Goal: Task Accomplishment & Management: Manage account settings

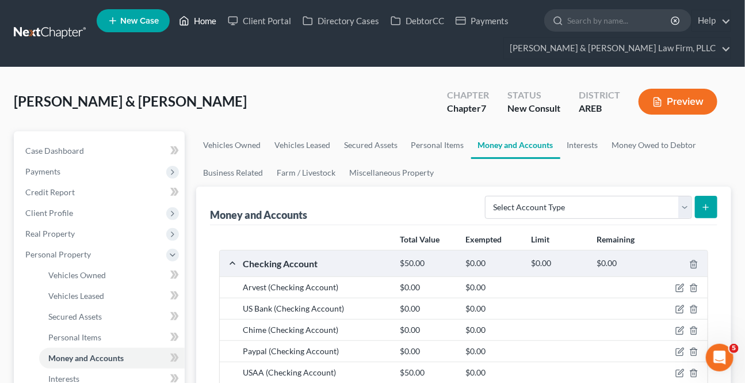
click at [189, 13] on link "Home" at bounding box center [197, 20] width 49 height 21
click at [190, 12] on link "Home" at bounding box center [197, 20] width 49 height 21
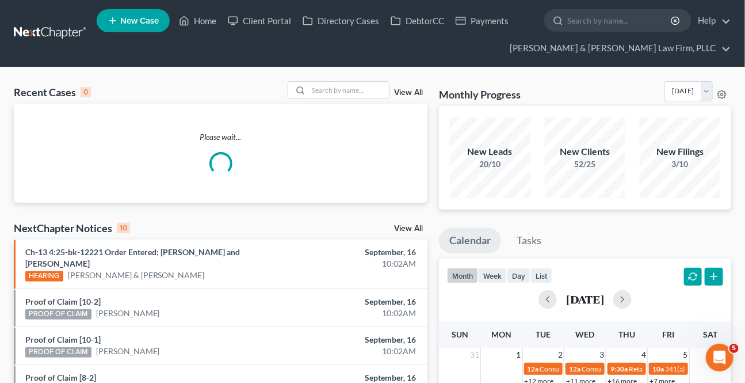
click at [319, 80] on div "Recent Cases 0 View All Please wait... NextChapter Notices 10 View All Ch-13 4:…" at bounding box center [372, 376] width 745 height 618
click at [320, 81] on div at bounding box center [339, 90] width 102 height 18
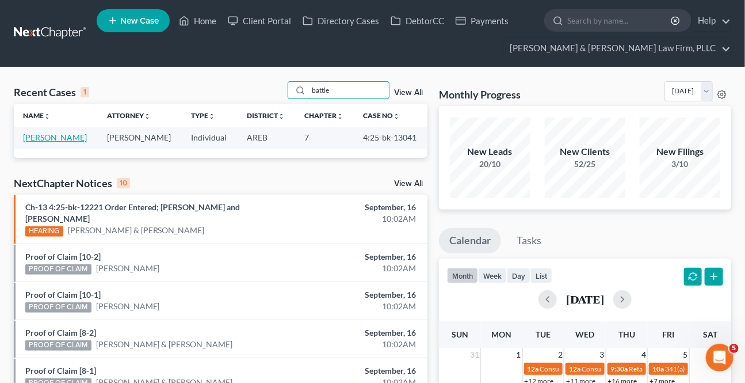
type input "battle"
click at [52, 139] on link "[PERSON_NAME]" at bounding box center [55, 137] width 64 height 10
select select "6"
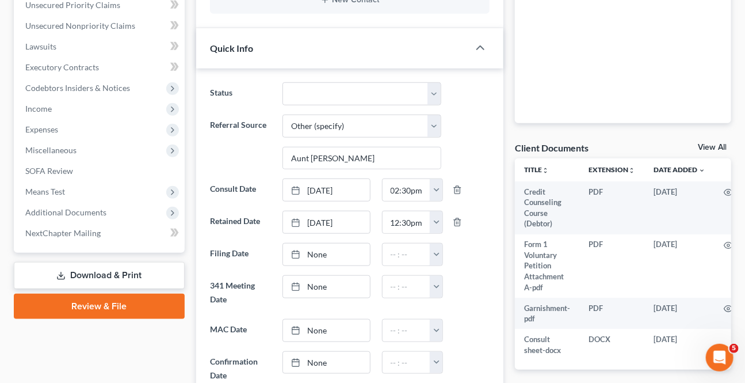
scroll to position [366, 0]
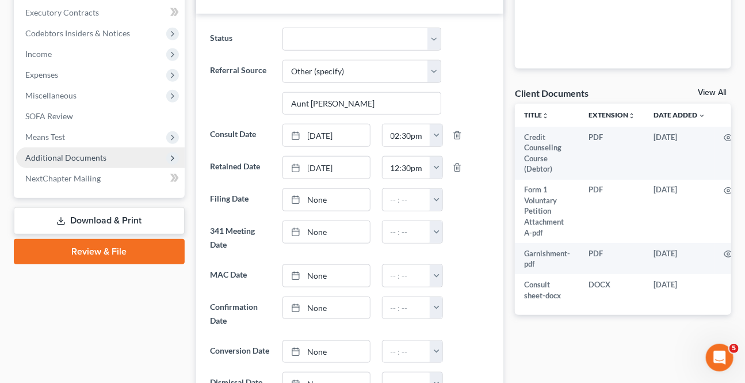
click at [75, 159] on span "Additional Documents" at bounding box center [65, 158] width 81 height 10
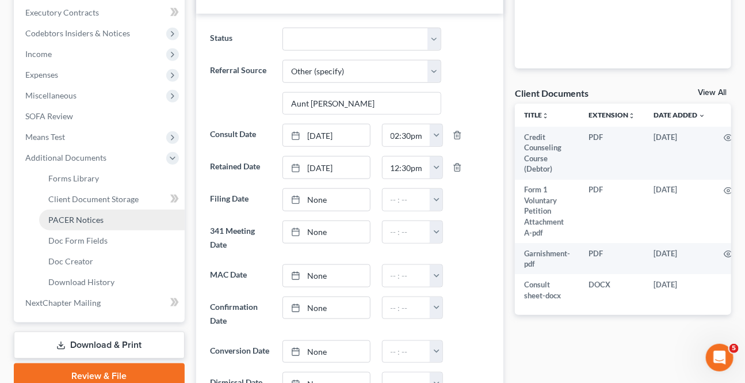
click at [77, 219] on span "PACER Notices" at bounding box center [75, 220] width 55 height 10
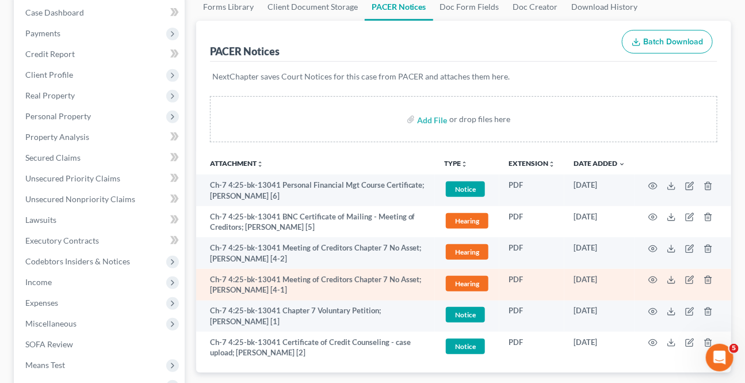
scroll to position [157, 0]
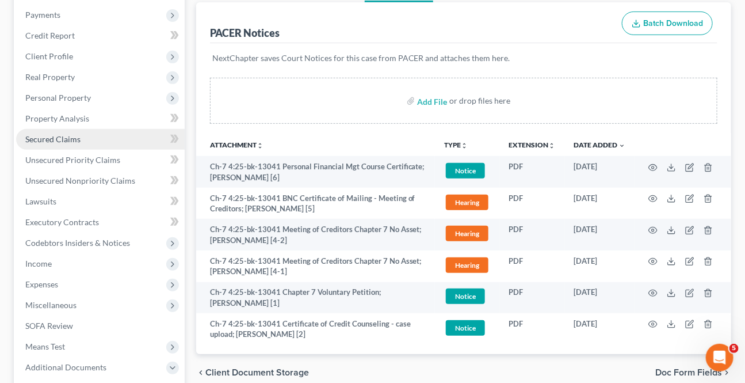
click at [59, 138] on span "Secured Claims" at bounding box center [52, 139] width 55 height 10
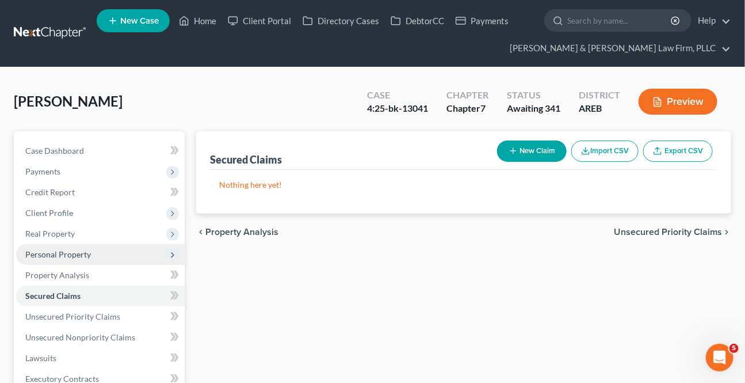
click at [65, 250] on span "Personal Property" at bounding box center [58, 254] width 66 height 10
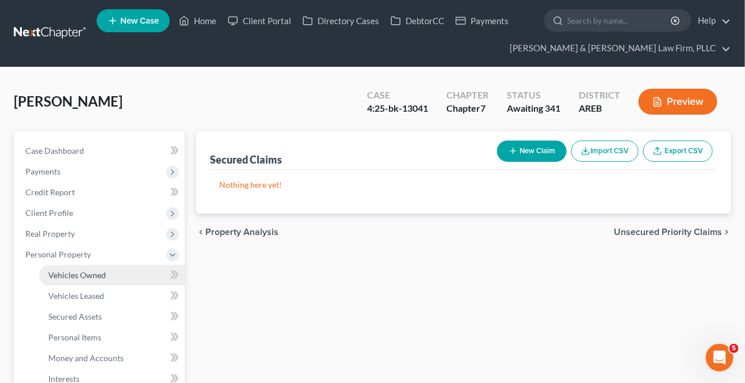
click at [60, 267] on link "Vehicles Owned" at bounding box center [112, 275] width 146 height 21
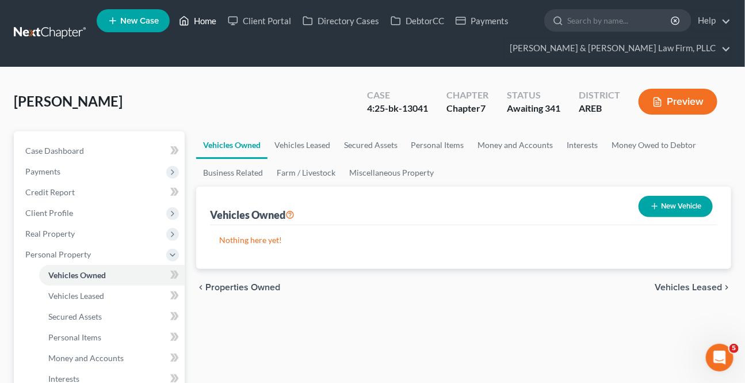
drag, startPoint x: 204, startPoint y: 17, endPoint x: 237, endPoint y: 1, distance: 36.3
click at [204, 17] on link "Home" at bounding box center [197, 20] width 49 height 21
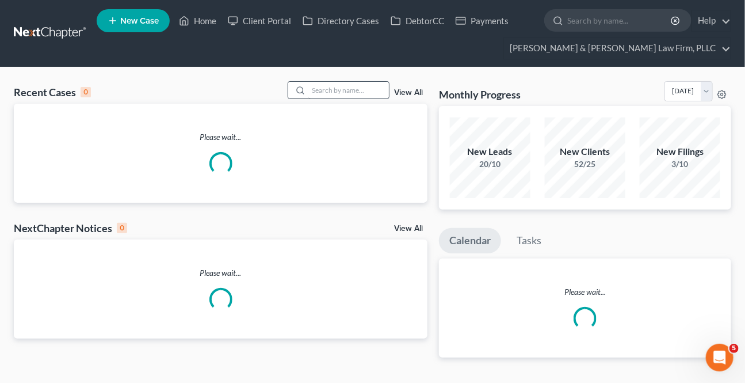
drag, startPoint x: 300, startPoint y: 92, endPoint x: 310, endPoint y: 87, distance: 11.1
click at [306, 89] on div at bounding box center [298, 90] width 21 height 17
drag, startPoint x: 311, startPoint y: 86, endPoint x: 322, endPoint y: 85, distance: 11.6
click at [311, 86] on input "search" at bounding box center [349, 90] width 81 height 17
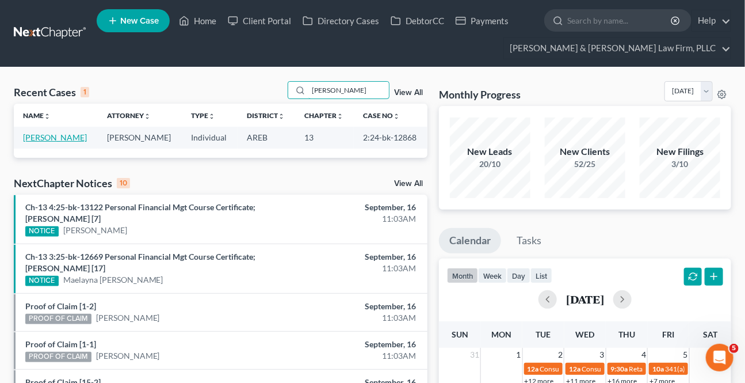
type input "[PERSON_NAME]"
click at [54, 136] on link "[PERSON_NAME]" at bounding box center [55, 137] width 64 height 10
select select "2"
select select "6"
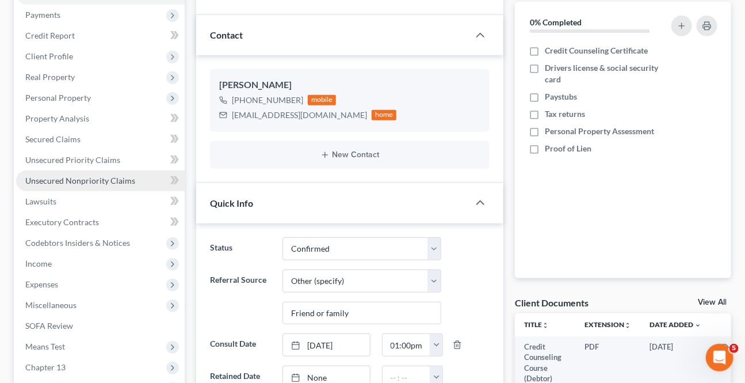
click at [62, 179] on span "Unsecured Nonpriority Claims" at bounding box center [80, 181] width 110 height 10
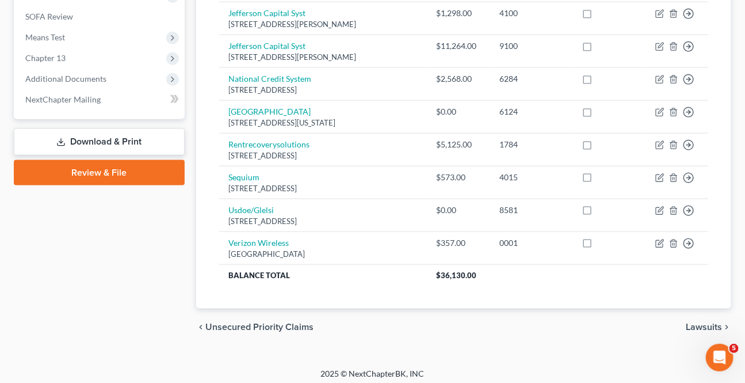
scroll to position [470, 0]
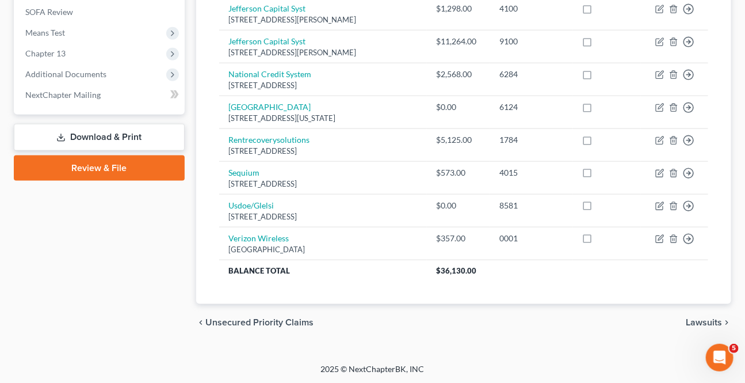
click at [711, 324] on span "Lawsuits" at bounding box center [704, 322] width 36 height 9
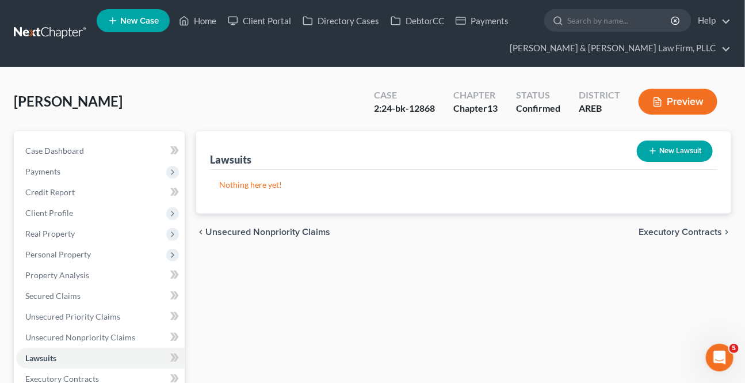
click at [264, 229] on span "Unsecured Nonpriority Claims" at bounding box center [267, 231] width 125 height 9
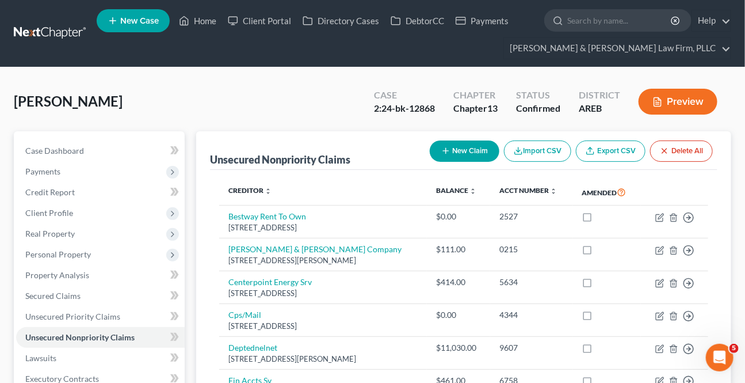
click at [455, 152] on button "New Claim" at bounding box center [465, 150] width 70 height 21
select select "0"
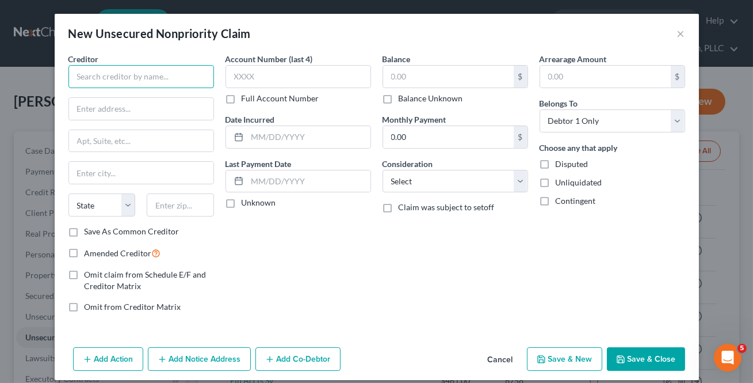
click at [196, 86] on input "text" at bounding box center [141, 76] width 146 height 23
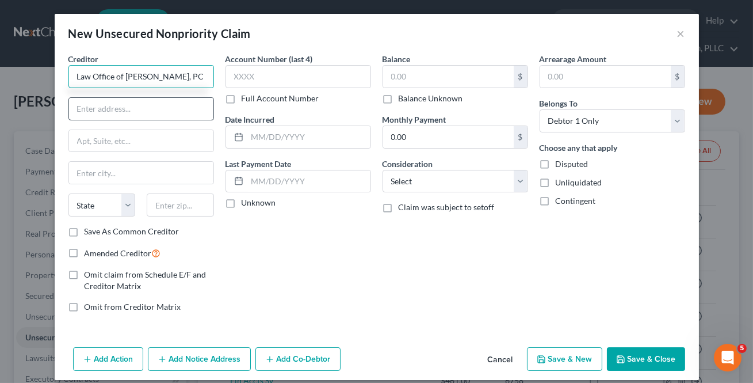
type input "Law Office of [PERSON_NAME], PC"
type input "PO Box 672108"
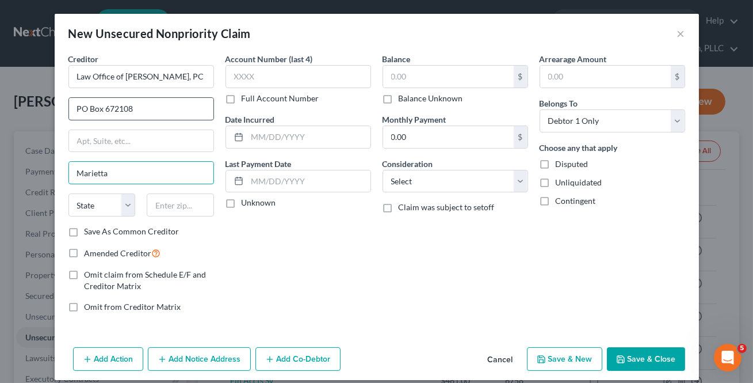
type input "Marietta"
select select "10"
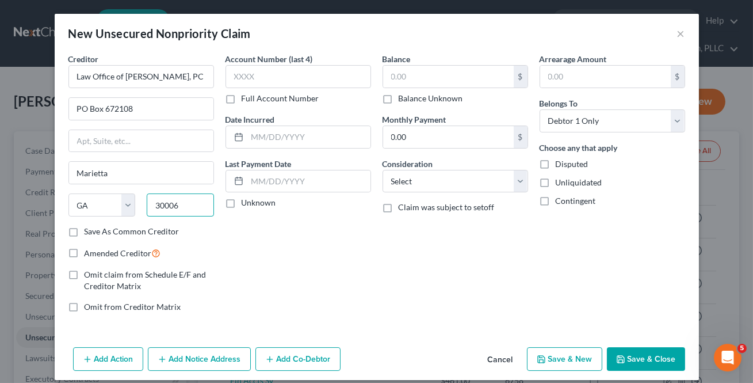
type input "30006"
click at [97, 227] on label "Save As Common Creditor" at bounding box center [132, 232] width 95 height 12
click at [97, 227] on input "Save As Common Creditor" at bounding box center [92, 229] width 7 height 7
checkbox input "true"
click at [293, 74] on input "text" at bounding box center [299, 76] width 146 height 23
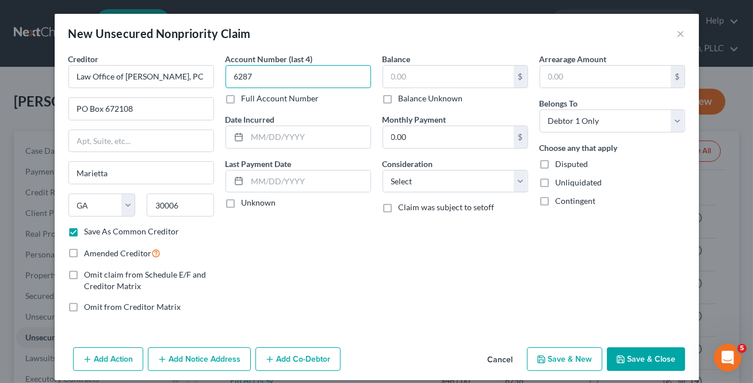
type input "6287"
click at [420, 66] on input "text" at bounding box center [448, 77] width 131 height 22
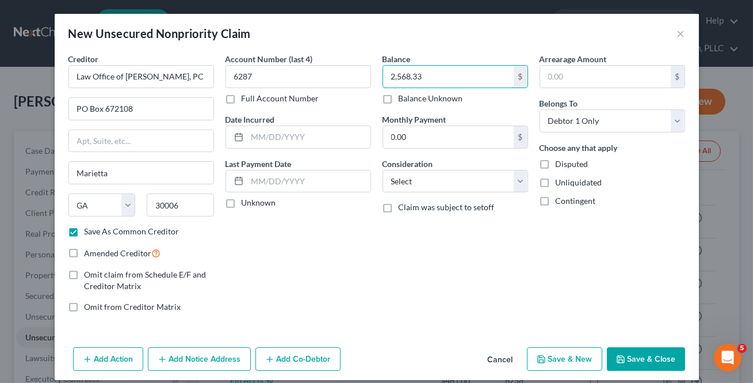
type input "2,568.33"
click at [641, 357] on button "Save & Close" at bounding box center [646, 359] width 78 height 24
checkbox input "false"
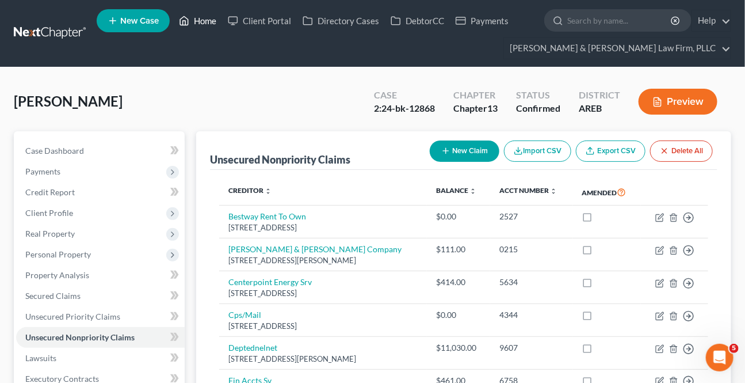
drag, startPoint x: 200, startPoint y: 21, endPoint x: 16, endPoint y: 67, distance: 189.9
click at [200, 21] on link "Home" at bounding box center [197, 20] width 49 height 21
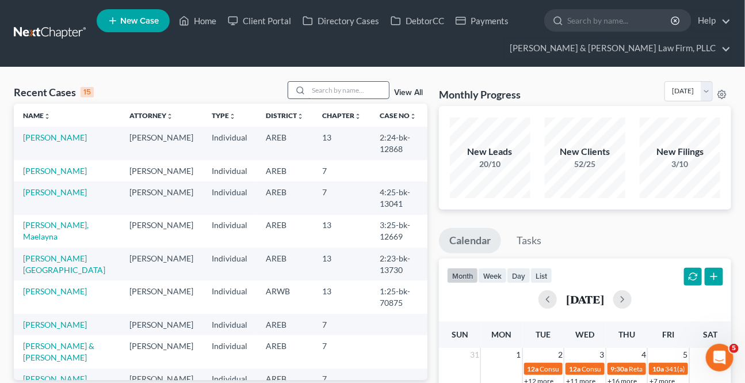
click at [316, 87] on input "search" at bounding box center [349, 90] width 81 height 17
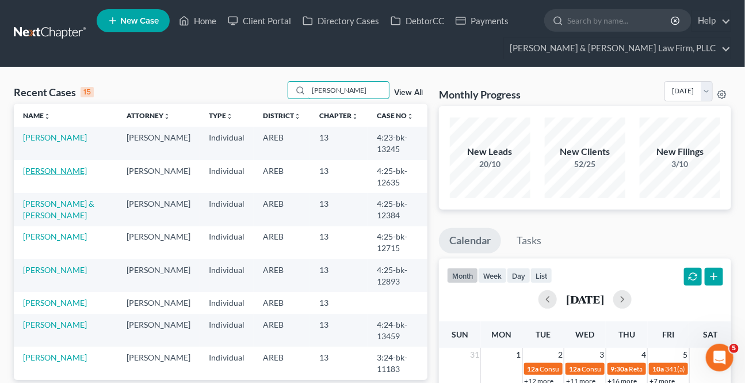
type input "[PERSON_NAME]"
click at [55, 173] on link "[PERSON_NAME]" at bounding box center [55, 171] width 64 height 10
select select "0"
select select "4"
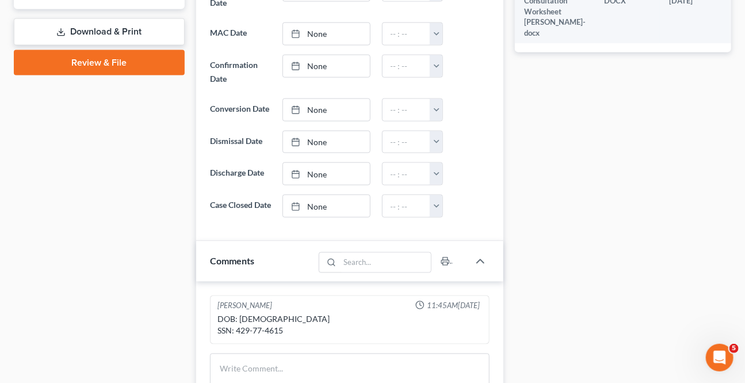
scroll to position [366, 0]
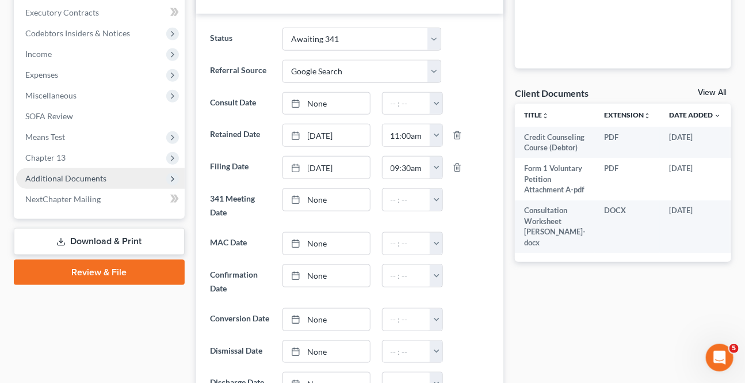
click at [76, 168] on span "Additional Documents" at bounding box center [100, 178] width 169 height 21
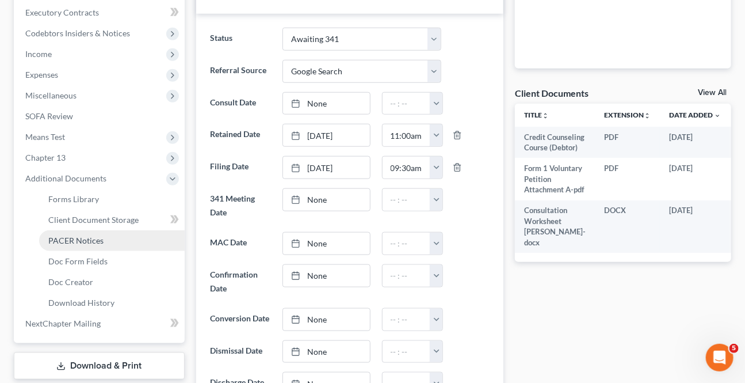
click at [91, 243] on span "PACER Notices" at bounding box center [75, 240] width 55 height 10
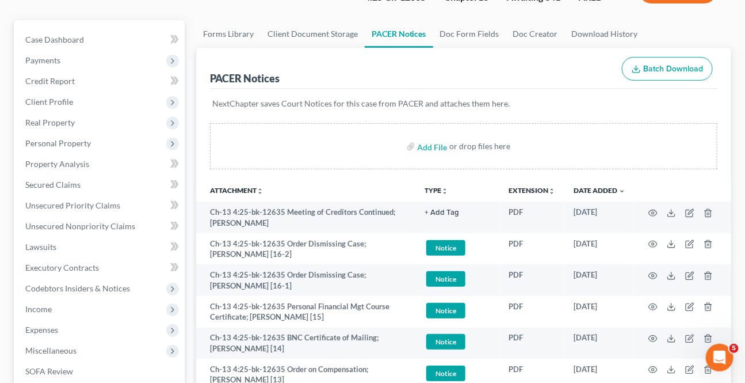
scroll to position [157, 0]
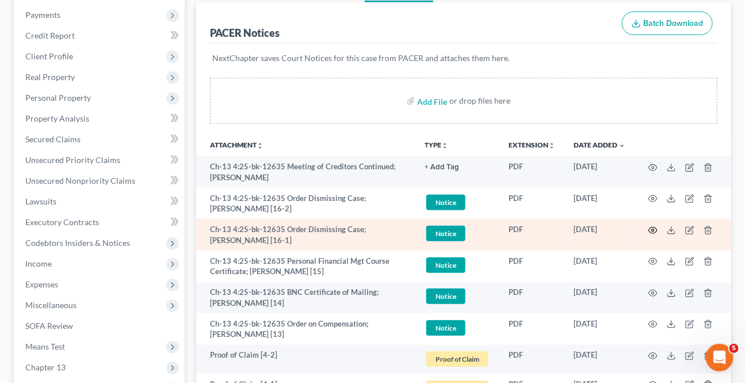
click at [654, 226] on icon "button" at bounding box center [653, 230] width 9 height 9
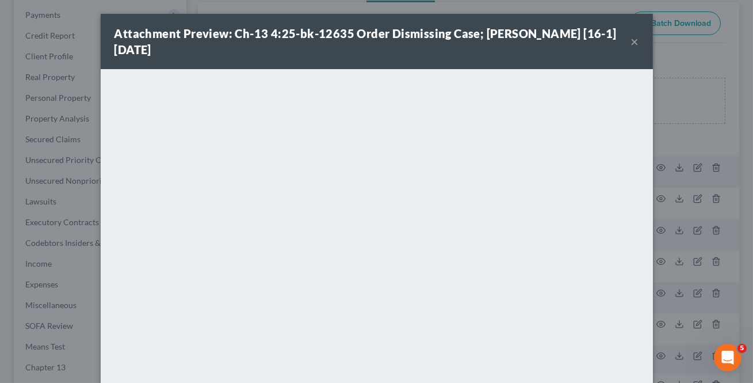
click at [631, 40] on button "×" at bounding box center [635, 42] width 8 height 14
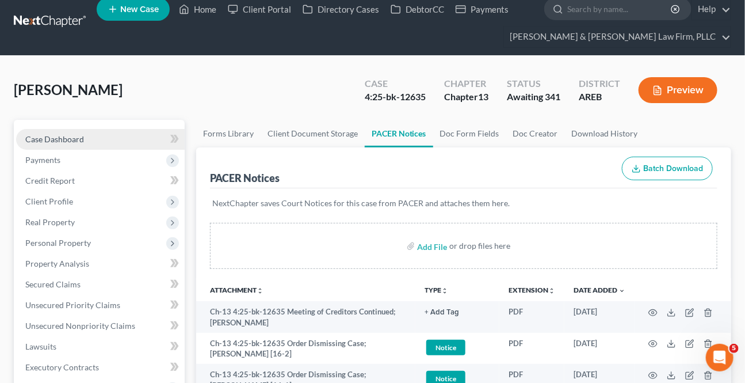
scroll to position [0, 0]
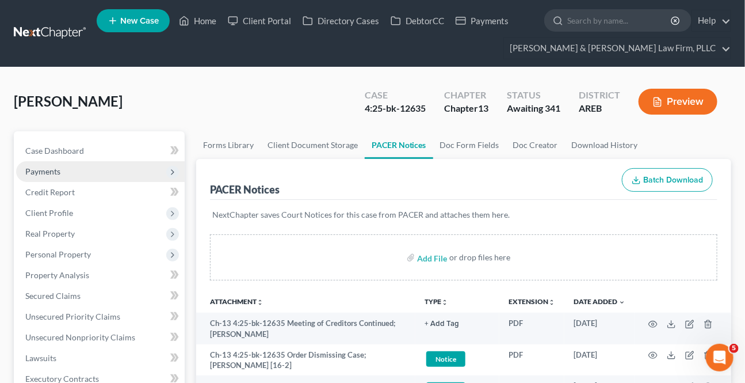
click at [51, 174] on span "Payments" at bounding box center [42, 171] width 35 height 10
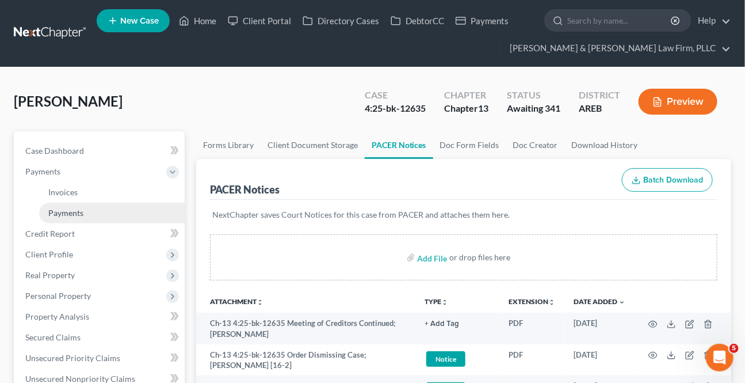
click at [68, 208] on span "Payments" at bounding box center [65, 213] width 35 height 10
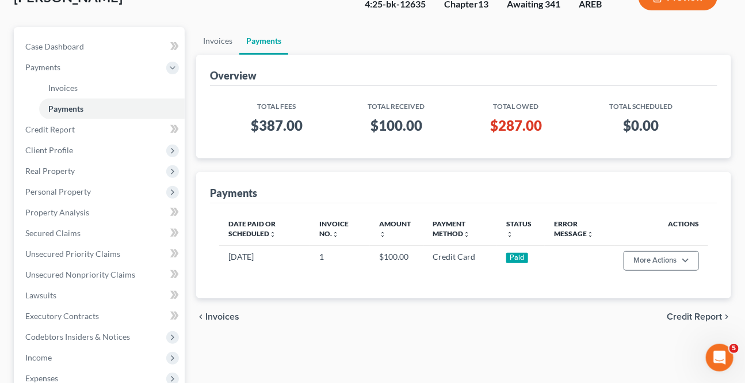
scroll to position [52, 0]
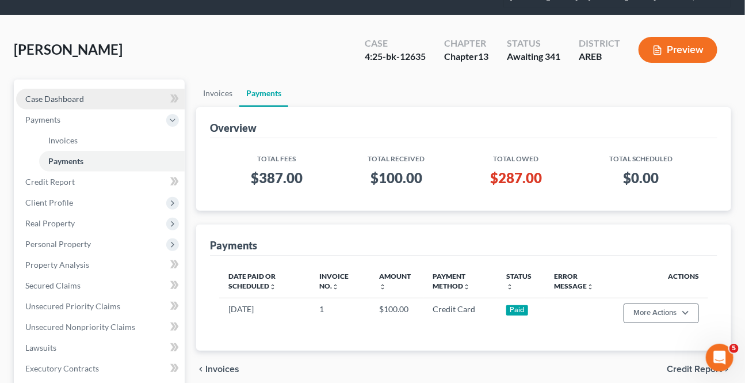
click at [78, 101] on span "Case Dashboard" at bounding box center [54, 99] width 59 height 10
select select "4"
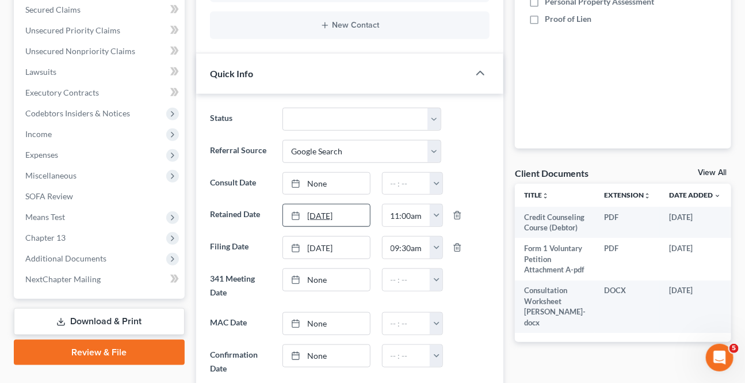
scroll to position [314, 0]
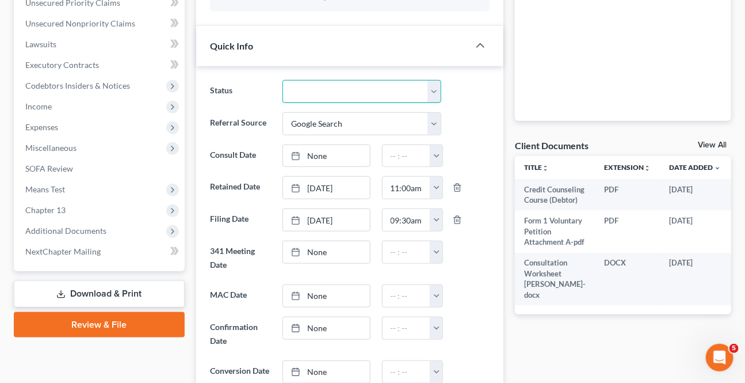
drag, startPoint x: 329, startPoint y: 87, endPoint x: 325, endPoint y: 98, distance: 11.9
click at [329, 87] on select "Awaiting 341 Chapter 7 - Attended Meeting Confirmed Discharged Dismissed New Co…" at bounding box center [362, 91] width 158 height 23
select select "4"
click at [283, 80] on select "Awaiting 341 Chapter 7 - Attended Meeting Confirmed Discharged Dismissed New Co…" at bounding box center [362, 91] width 158 height 23
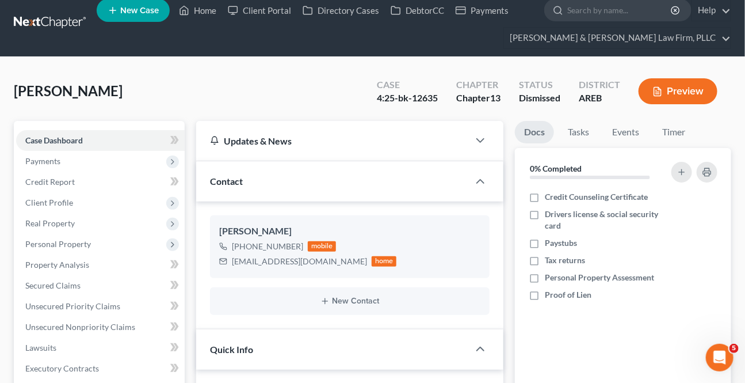
scroll to position [0, 0]
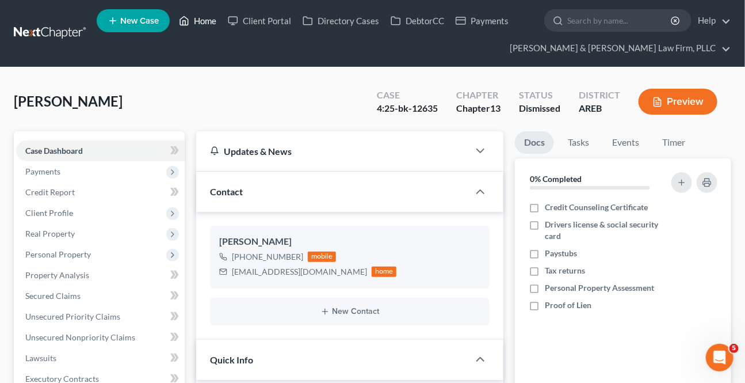
drag, startPoint x: 213, startPoint y: 18, endPoint x: 0, endPoint y: 98, distance: 227.3
click at [213, 18] on link "Home" at bounding box center [197, 20] width 49 height 21
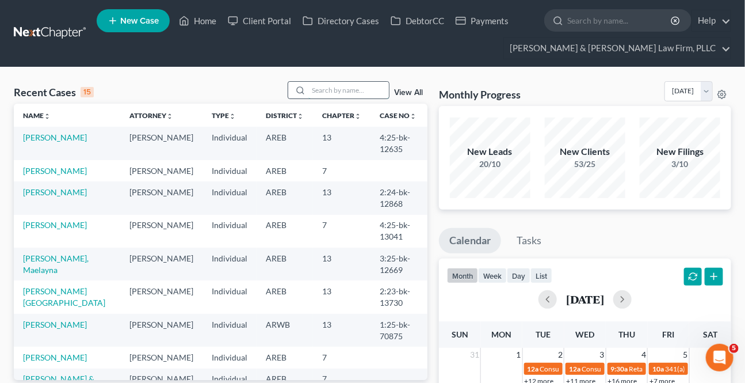
click at [367, 86] on input "search" at bounding box center [349, 90] width 81 height 17
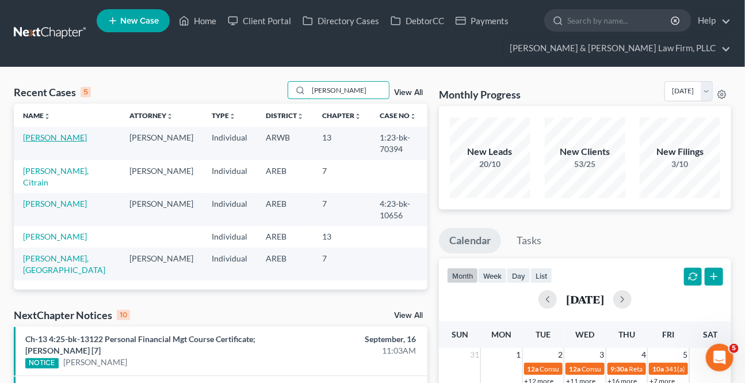
type input "[PERSON_NAME]"
click at [71, 138] on link "[PERSON_NAME]" at bounding box center [55, 137] width 64 height 10
select select "3"
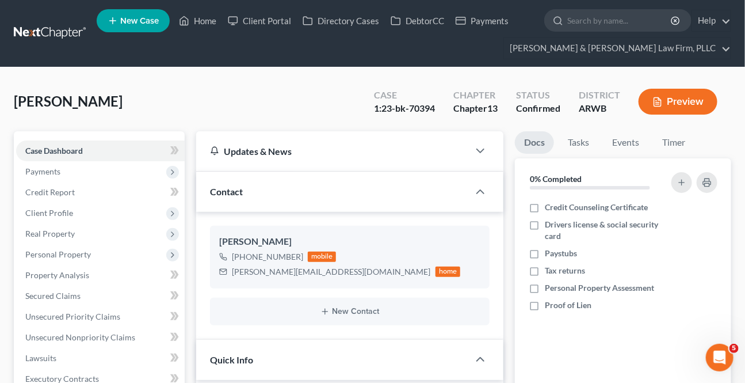
scroll to position [261, 0]
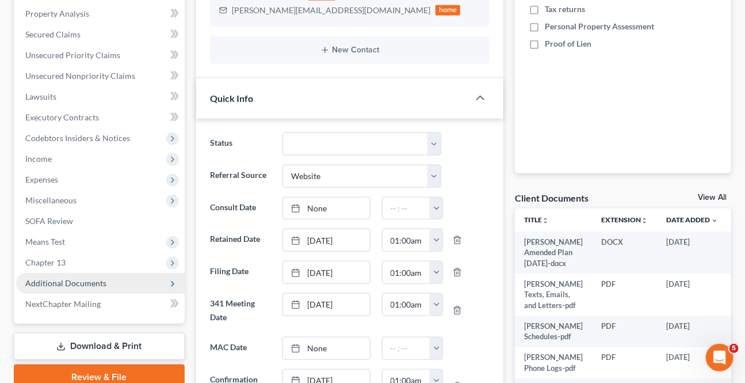
click at [63, 278] on span "Additional Documents" at bounding box center [65, 283] width 81 height 10
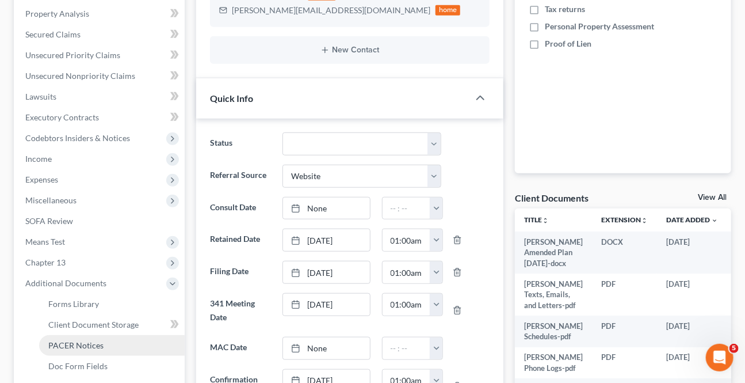
click at [88, 336] on link "PACER Notices" at bounding box center [112, 345] width 146 height 21
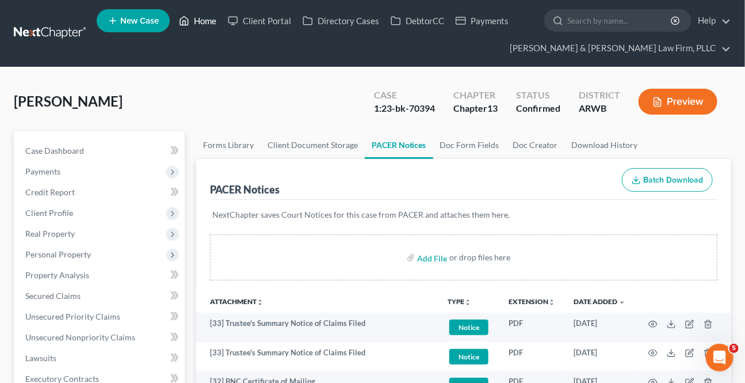
drag, startPoint x: 214, startPoint y: 25, endPoint x: 225, endPoint y: 41, distance: 19.8
click at [214, 25] on link "Home" at bounding box center [197, 20] width 49 height 21
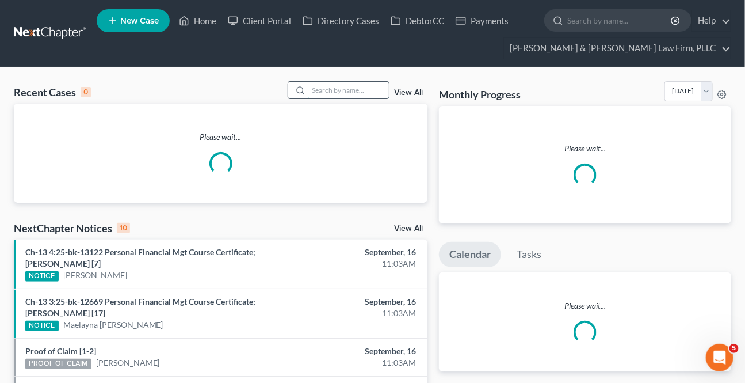
click at [331, 98] on input "search" at bounding box center [349, 90] width 81 height 17
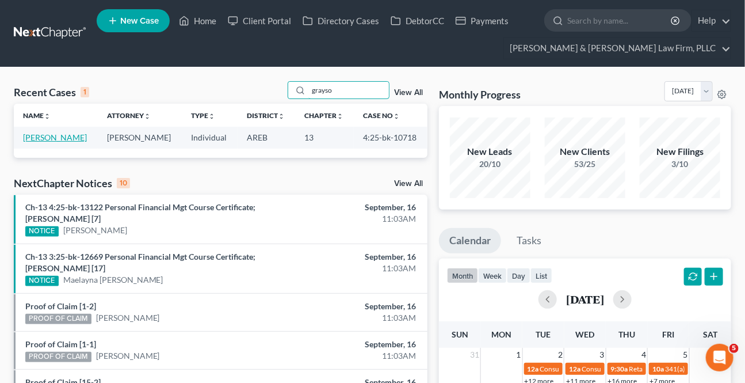
type input "grayso"
click at [50, 132] on link "[PERSON_NAME]" at bounding box center [55, 137] width 64 height 10
select select "2"
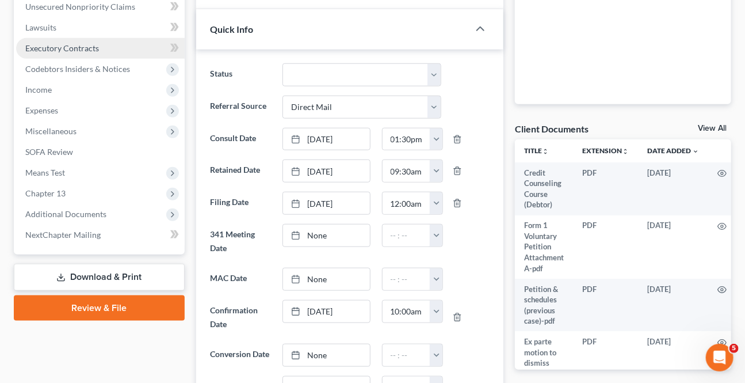
scroll to position [418, 0]
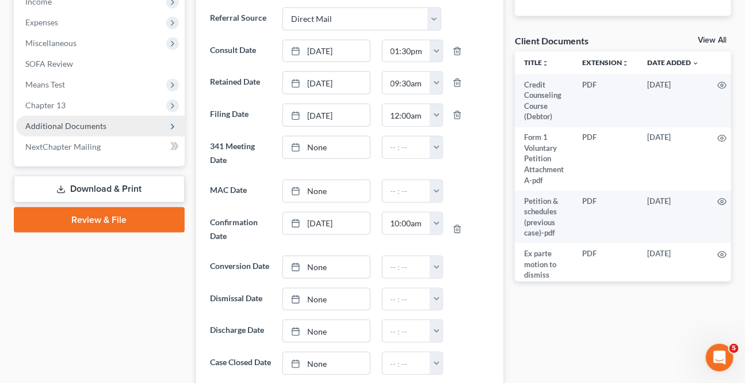
click at [83, 119] on span "Additional Documents" at bounding box center [100, 126] width 169 height 21
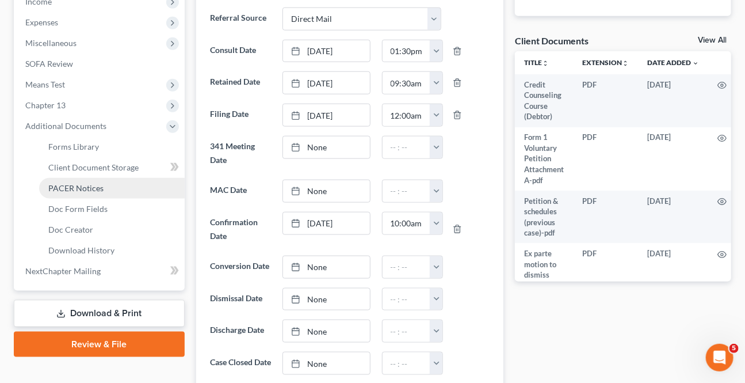
click at [90, 183] on span "PACER Notices" at bounding box center [75, 188] width 55 height 10
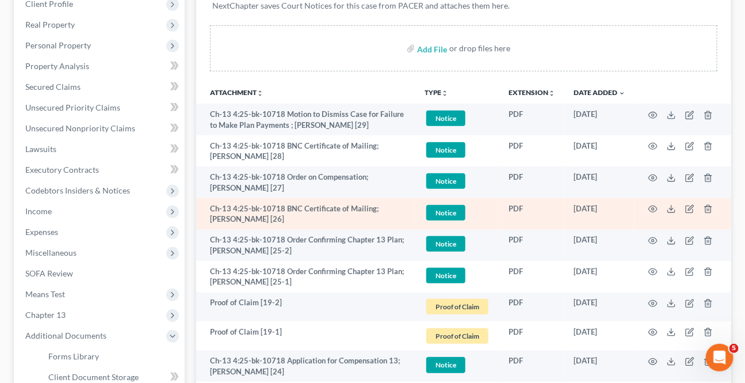
scroll to position [261, 0]
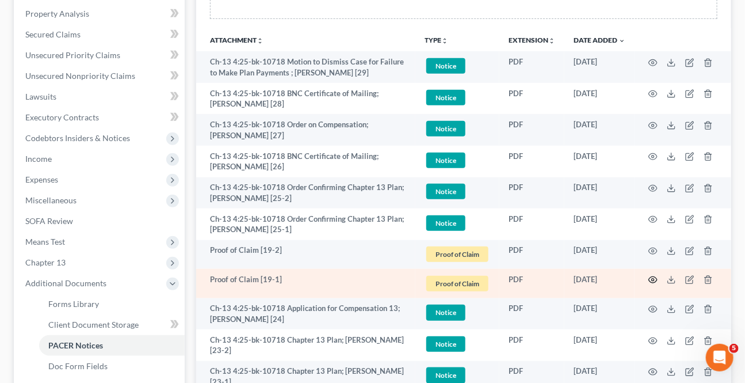
click at [650, 276] on icon "button" at bounding box center [653, 279] width 9 height 9
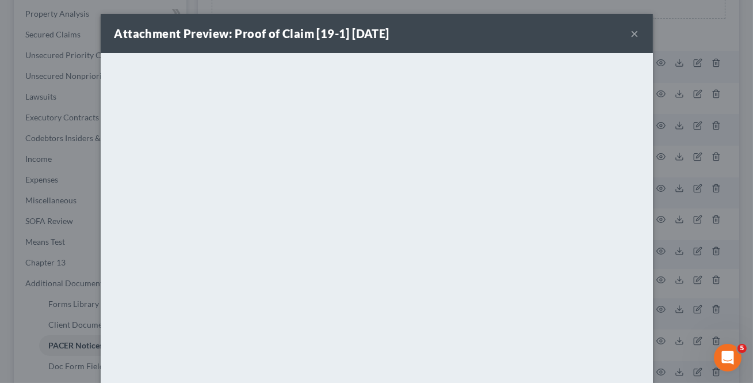
drag, startPoint x: 630, startPoint y: 29, endPoint x: 626, endPoint y: 36, distance: 7.2
click at [631, 30] on button "×" at bounding box center [635, 33] width 8 height 14
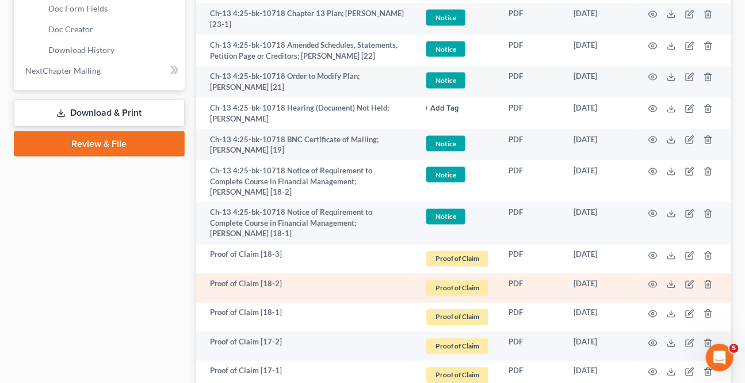
scroll to position [627, 0]
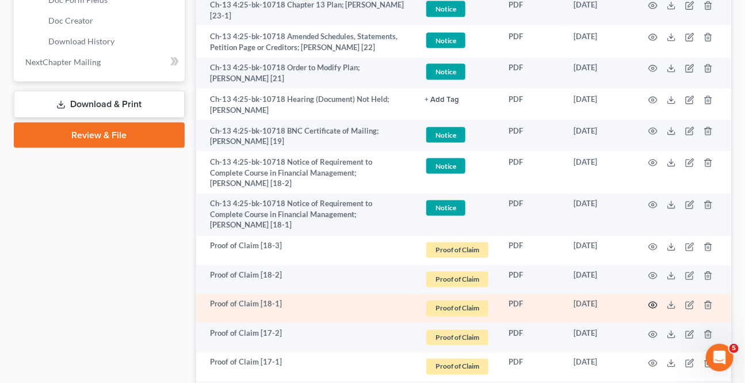
click at [652, 300] on icon "button" at bounding box center [653, 304] width 9 height 9
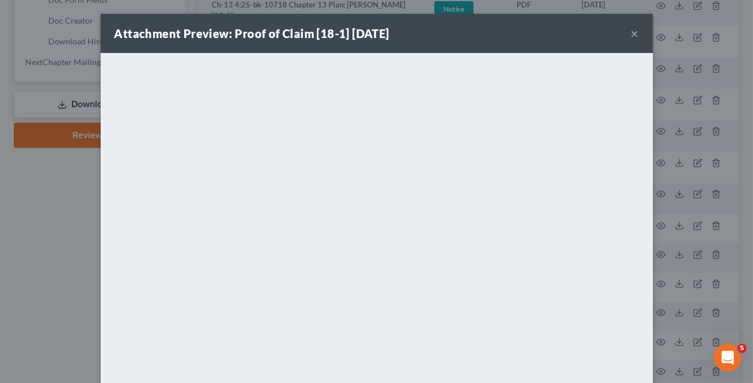
drag, startPoint x: 632, startPoint y: 32, endPoint x: 296, endPoint y: 29, distance: 335.6
click at [631, 32] on button "×" at bounding box center [635, 33] width 8 height 14
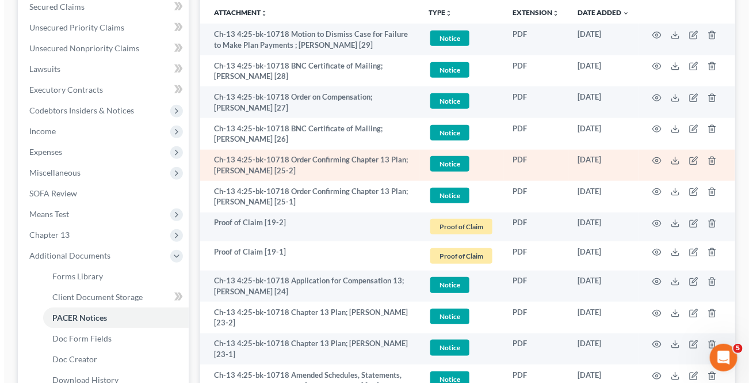
scroll to position [157, 0]
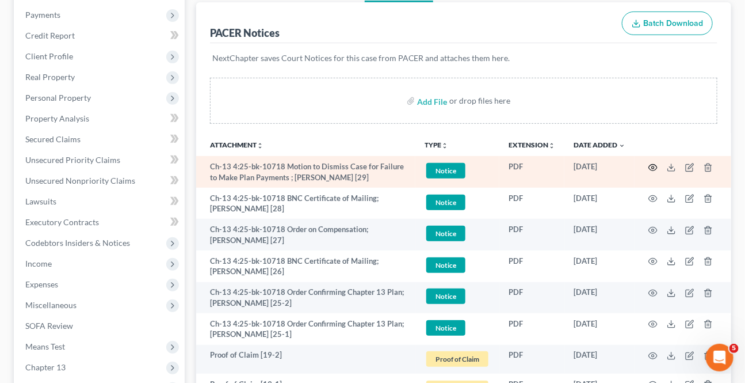
click at [651, 167] on icon "button" at bounding box center [653, 167] width 9 height 6
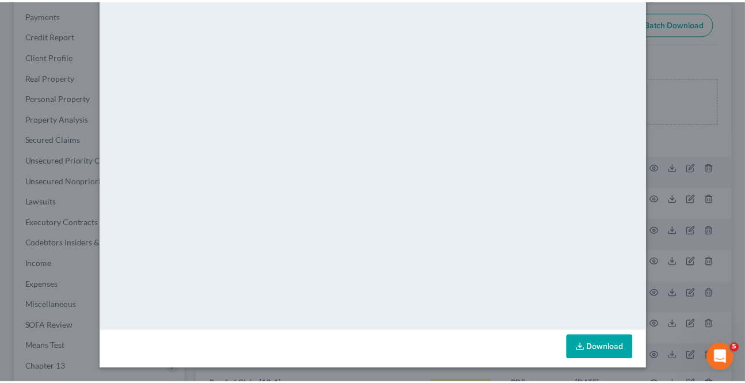
scroll to position [0, 0]
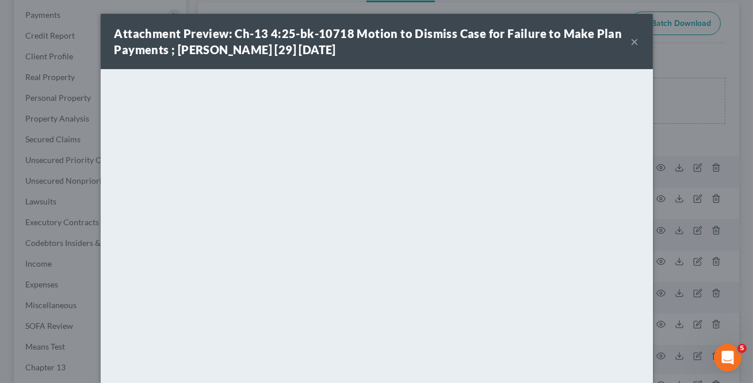
click at [631, 46] on button "×" at bounding box center [635, 42] width 8 height 14
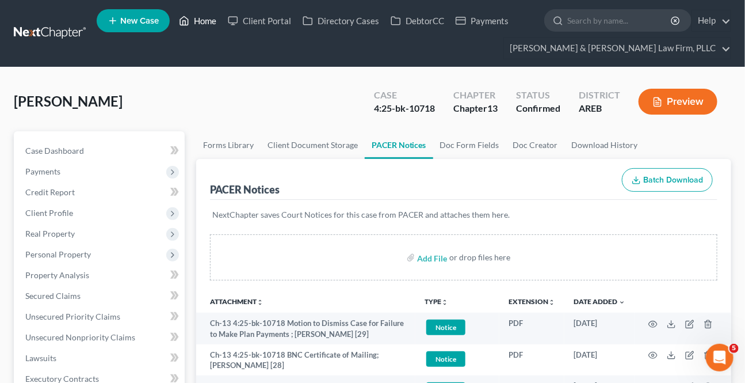
click at [219, 17] on link "Home" at bounding box center [197, 20] width 49 height 21
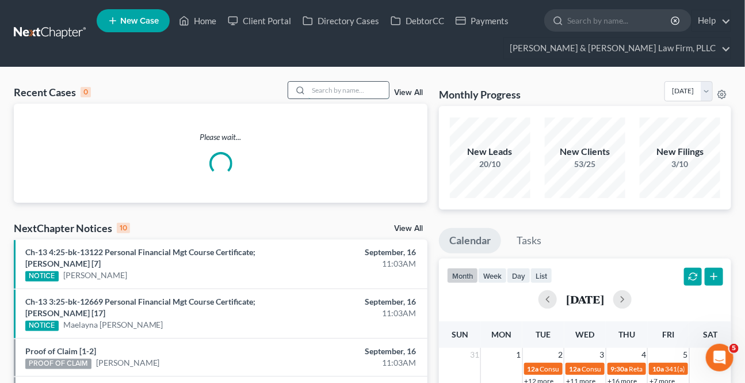
click at [334, 96] on input "search" at bounding box center [349, 90] width 81 height 17
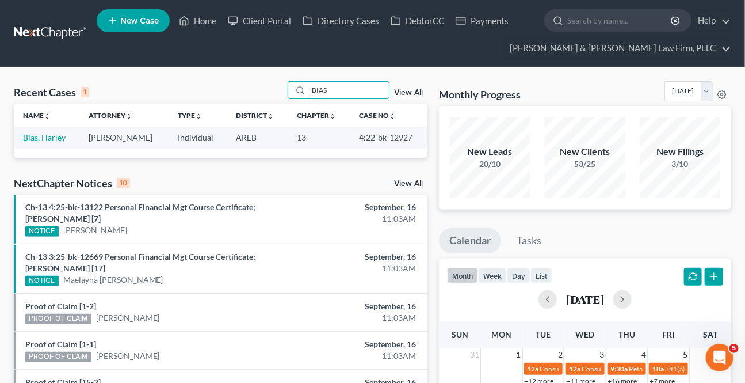
type input "BIAS"
click at [29, 134] on link "Bias, Harley" at bounding box center [44, 137] width 43 height 10
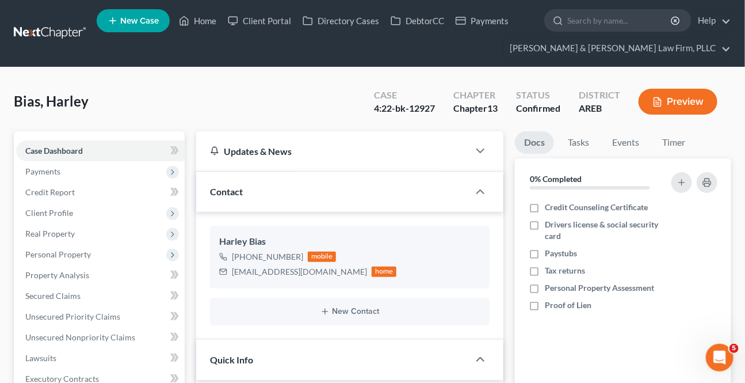
scroll to position [261, 0]
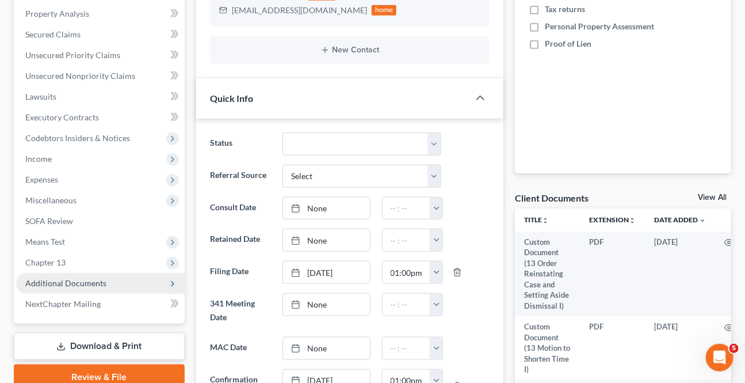
click at [56, 274] on span "Additional Documents" at bounding box center [100, 283] width 169 height 21
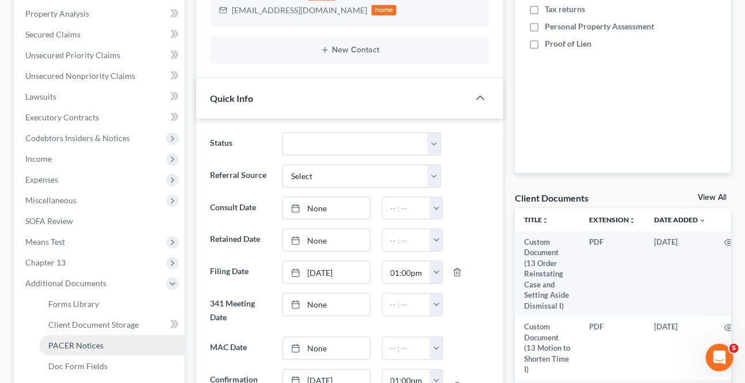
click at [84, 338] on link "PACER Notices" at bounding box center [112, 345] width 146 height 21
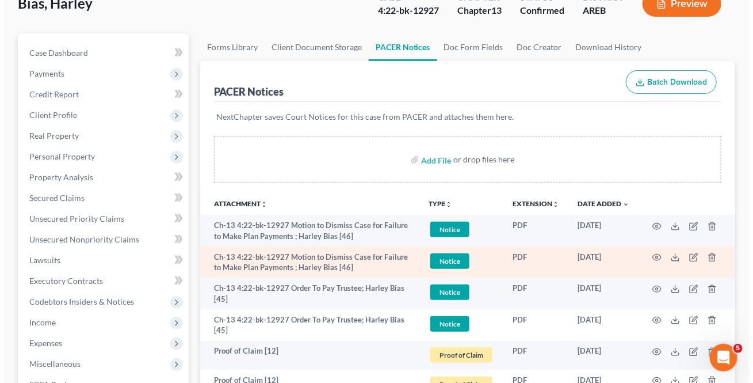
scroll to position [104, 0]
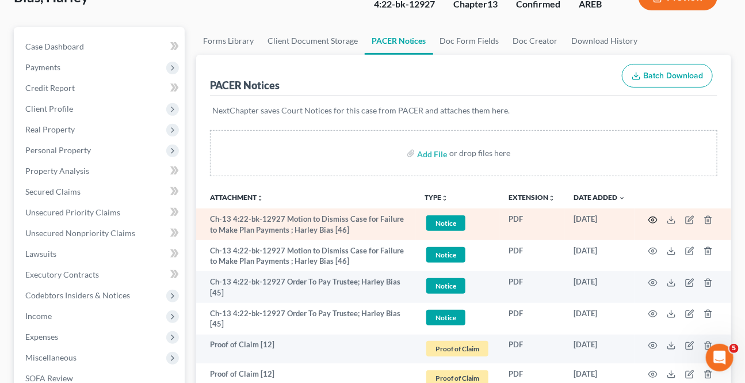
click at [651, 216] on icon "button" at bounding box center [653, 219] width 9 height 9
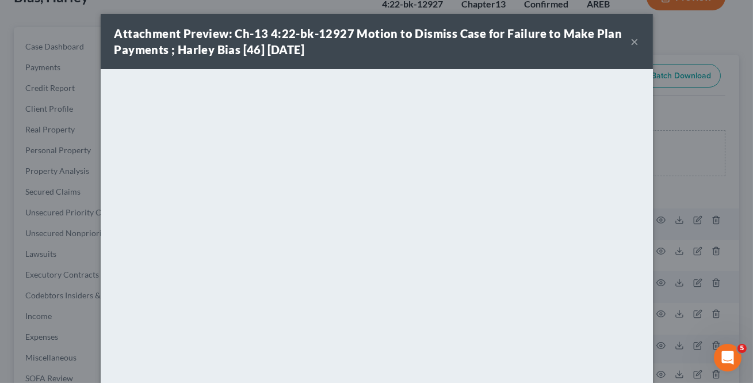
click at [633, 45] on div "Attachment Preview: Ch-13 4:22-bk-12927 Motion to Dismiss Case for Failure to M…" at bounding box center [377, 41] width 553 height 55
click at [633, 45] on button "×" at bounding box center [635, 42] width 8 height 14
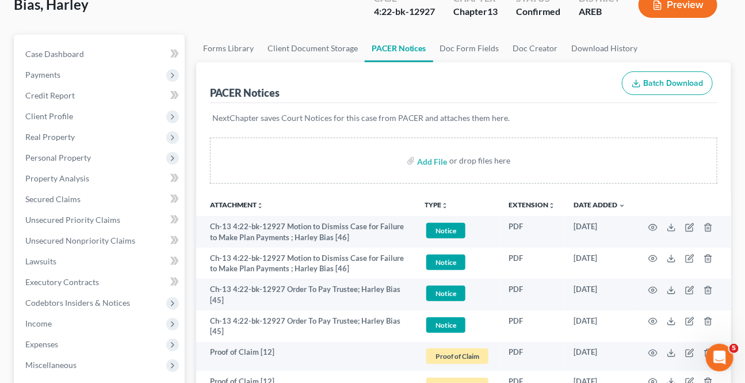
scroll to position [0, 0]
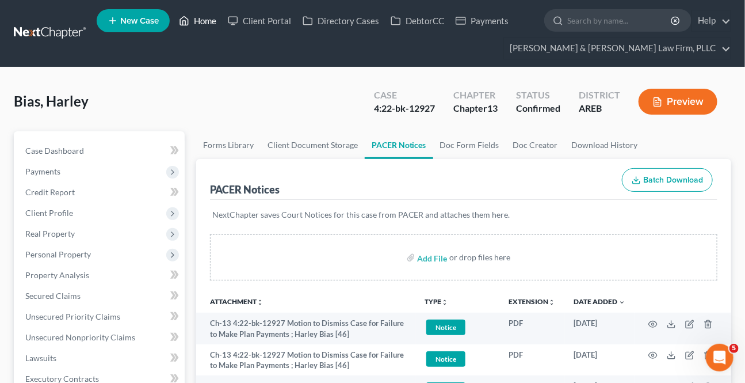
click at [188, 24] on icon at bounding box center [184, 21] width 10 height 14
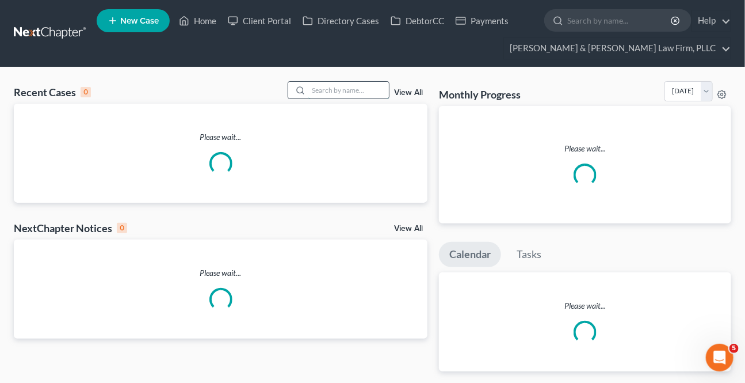
click at [344, 87] on input "search" at bounding box center [349, 90] width 81 height 17
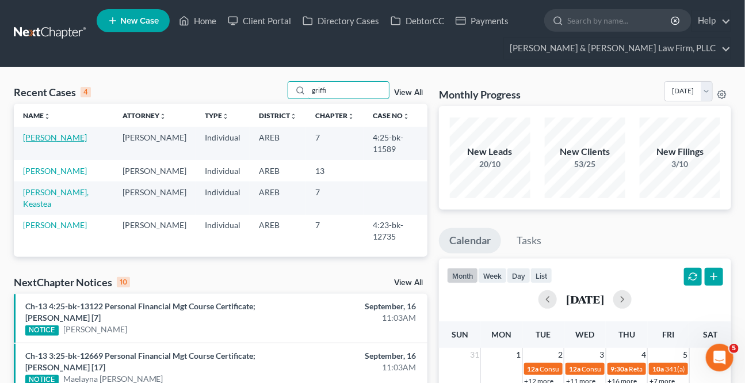
type input "griffi"
click at [29, 133] on link "[PERSON_NAME]" at bounding box center [55, 137] width 64 height 10
select select "3"
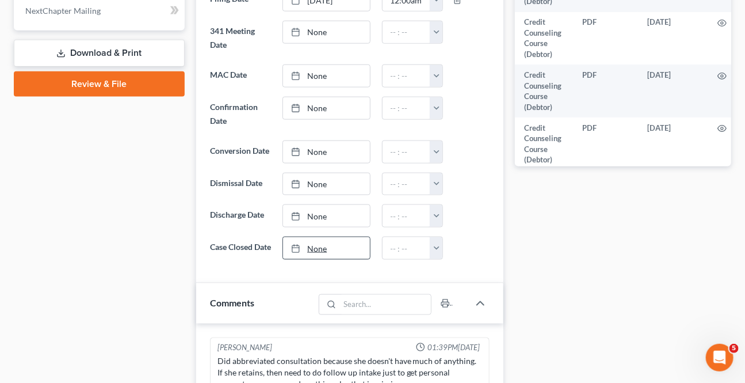
scroll to position [576, 0]
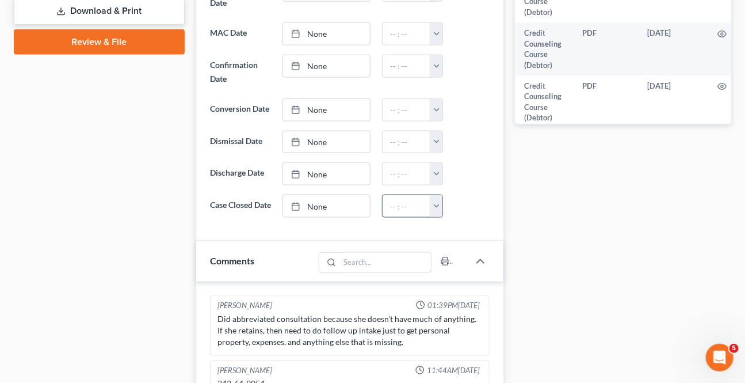
drag, startPoint x: 324, startPoint y: 210, endPoint x: 429, endPoint y: 207, distance: 104.8
click at [324, 210] on link "None" at bounding box center [326, 206] width 86 height 22
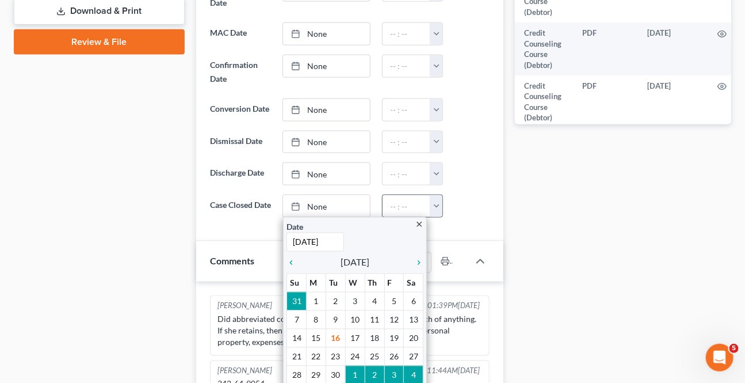
click at [435, 199] on button "button" at bounding box center [436, 206] width 13 height 22
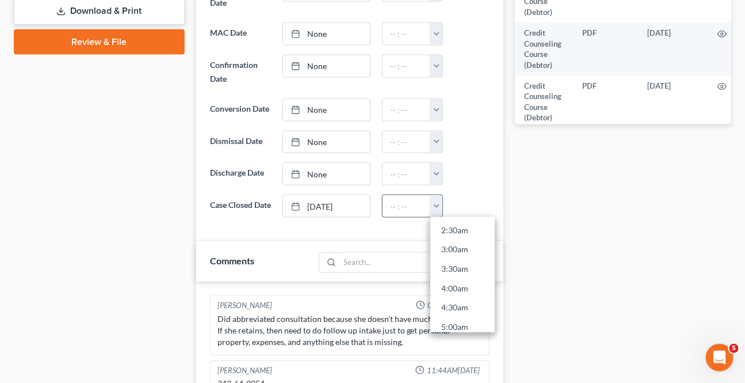
scroll to position [314, 0]
drag, startPoint x: 456, startPoint y: 258, endPoint x: 39, endPoint y: 287, distance: 417.8
click at [455, 258] on link "9:00am" at bounding box center [463, 266] width 64 height 20
type input "9:00am"
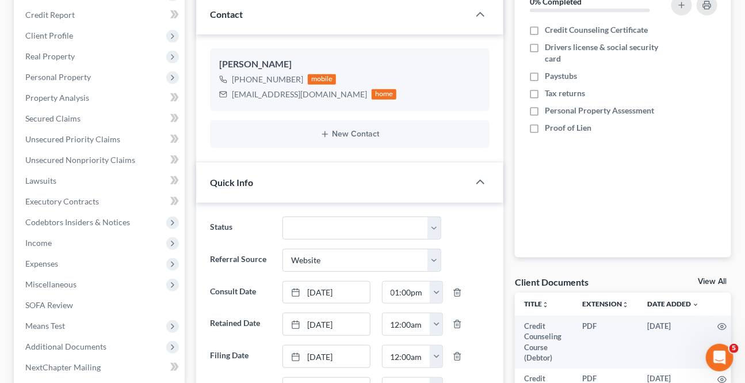
scroll to position [0, 0]
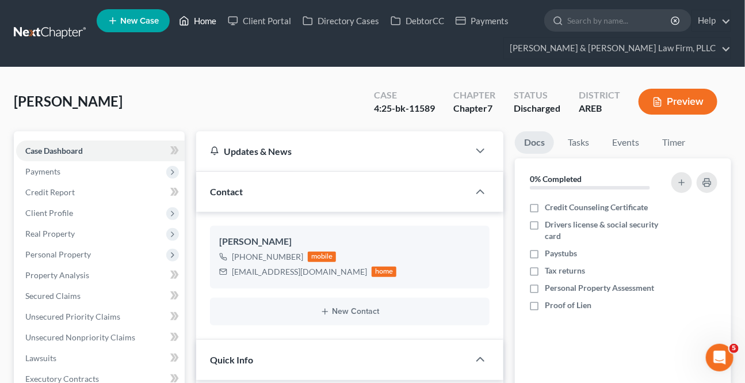
drag, startPoint x: 207, startPoint y: 20, endPoint x: 144, endPoint y: 56, distance: 72.2
click at [206, 20] on link "Home" at bounding box center [197, 20] width 49 height 21
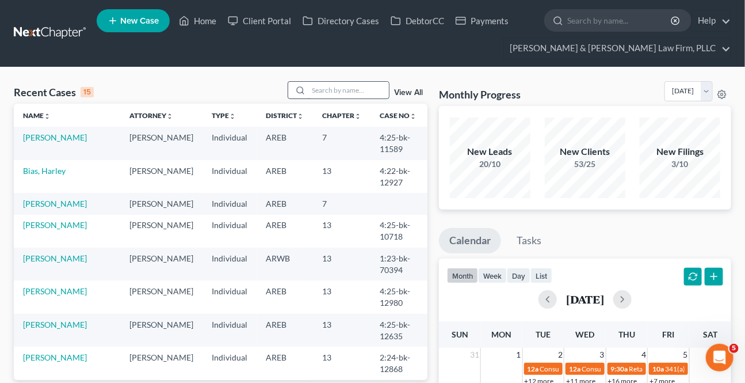
click at [348, 98] on input "search" at bounding box center [349, 90] width 81 height 17
type input "king"
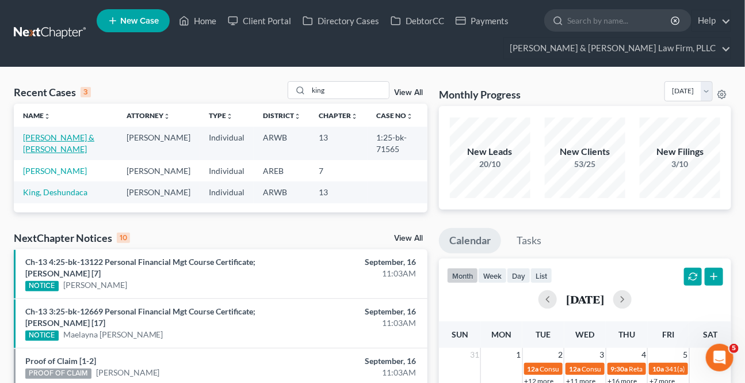
click at [70, 134] on link "[PERSON_NAME] & [PERSON_NAME]" at bounding box center [58, 142] width 71 height 21
select select "4"
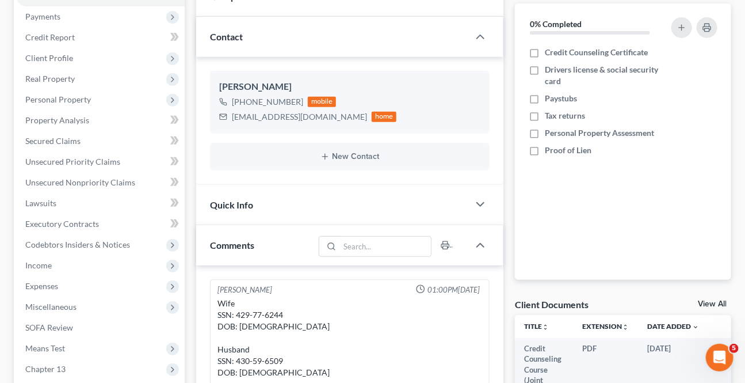
scroll to position [157, 0]
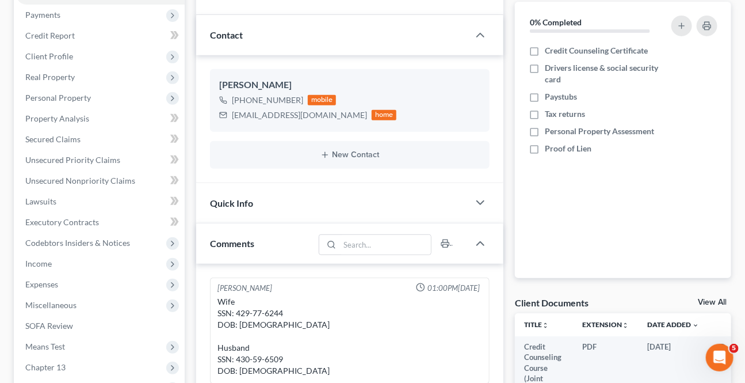
click at [325, 204] on div "Quick Info" at bounding box center [332, 203] width 273 height 40
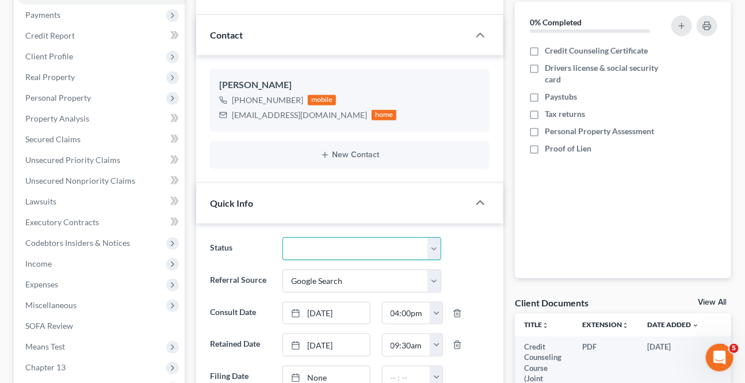
drag, startPoint x: 364, startPoint y: 241, endPoint x: 360, endPoint y: 235, distance: 6.7
click at [364, 241] on select "Awaiting 341 Chapter 7 - Attended Meeting Confirmed Discharged Dismissed New Co…" at bounding box center [362, 248] width 158 height 23
select select "0"
click at [283, 237] on select "Awaiting 341 Chapter 7 - Attended Meeting Confirmed Discharged Dismissed New Co…" at bounding box center [362, 248] width 158 height 23
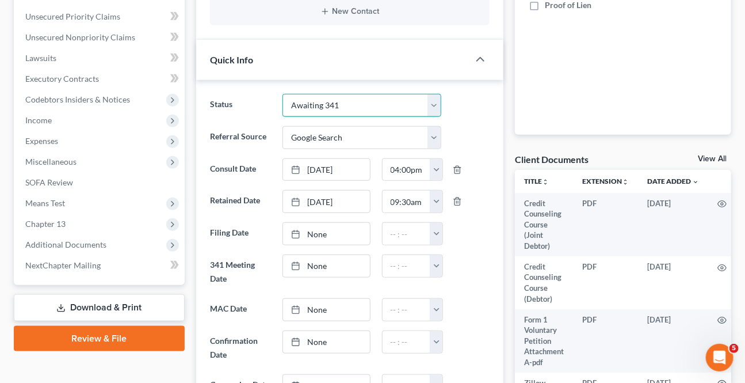
scroll to position [314, 0]
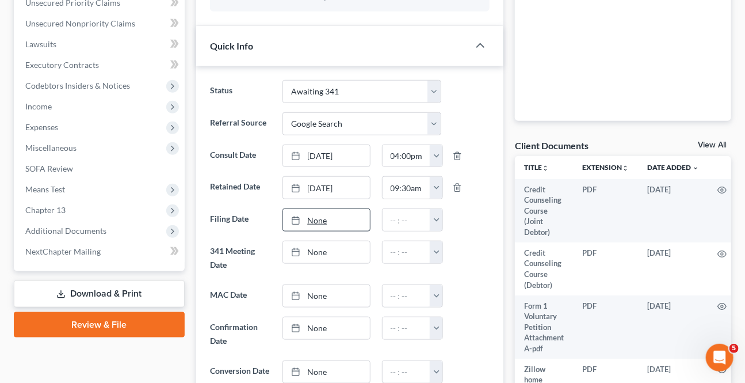
click at [336, 216] on link "None" at bounding box center [326, 220] width 86 height 22
type input "[DATE]"
click at [443, 222] on button "button" at bounding box center [436, 220] width 13 height 22
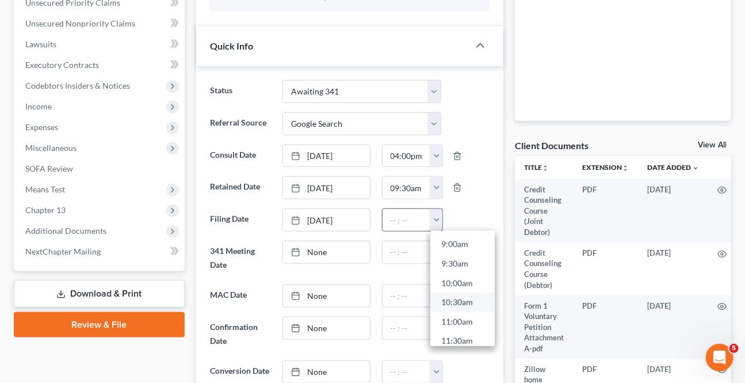
scroll to position [366, 0]
click at [452, 277] on link "10:30am" at bounding box center [463, 286] width 64 height 20
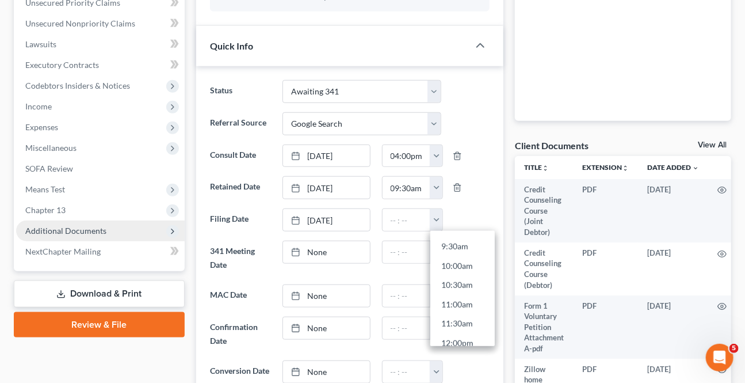
type input "10:30am"
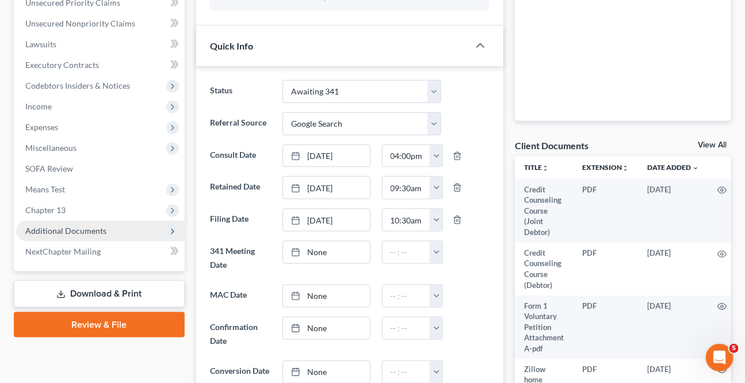
drag, startPoint x: 56, startPoint y: 233, endPoint x: 70, endPoint y: 234, distance: 13.9
click at [56, 232] on span "Additional Documents" at bounding box center [65, 231] width 81 height 10
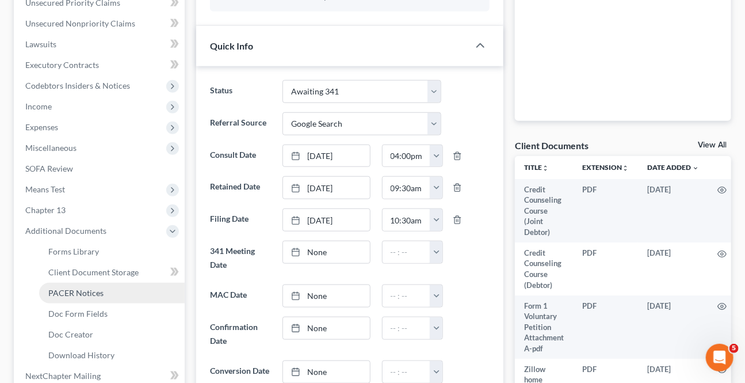
click at [75, 290] on span "PACER Notices" at bounding box center [75, 293] width 55 height 10
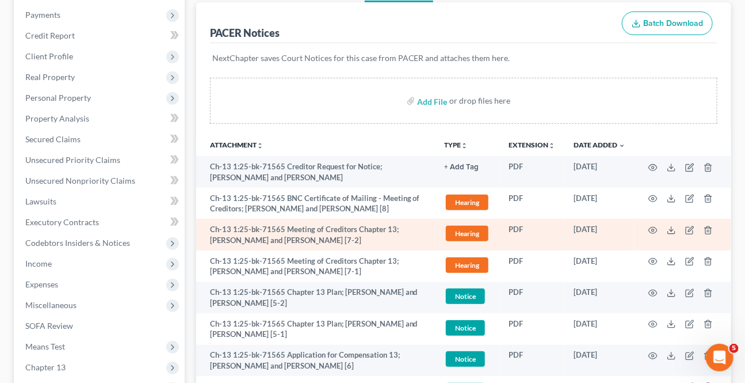
scroll to position [209, 0]
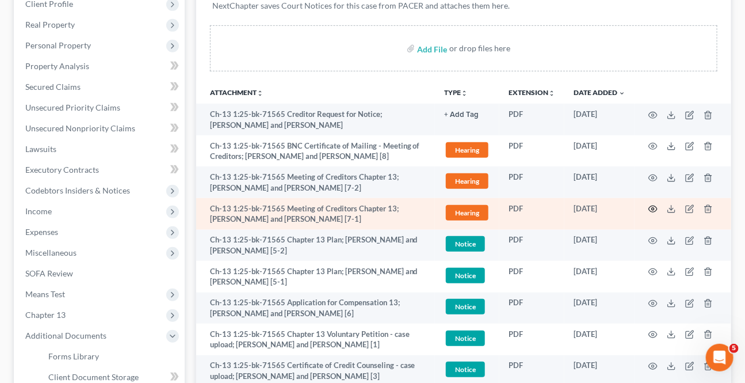
click at [655, 208] on icon "button" at bounding box center [653, 208] width 9 height 9
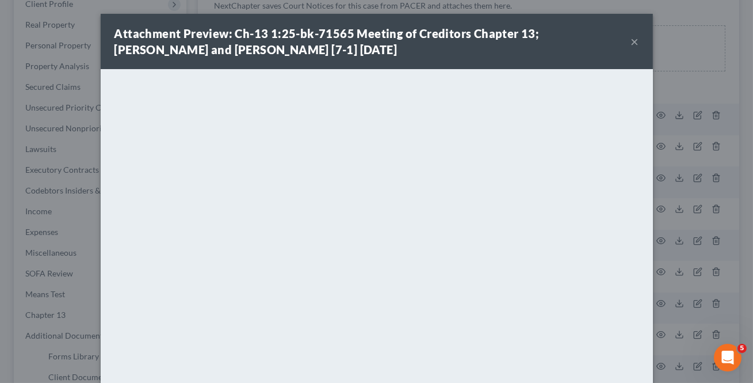
drag, startPoint x: 629, startPoint y: 40, endPoint x: 614, endPoint y: 50, distance: 18.4
click at [631, 40] on button "×" at bounding box center [635, 42] width 8 height 14
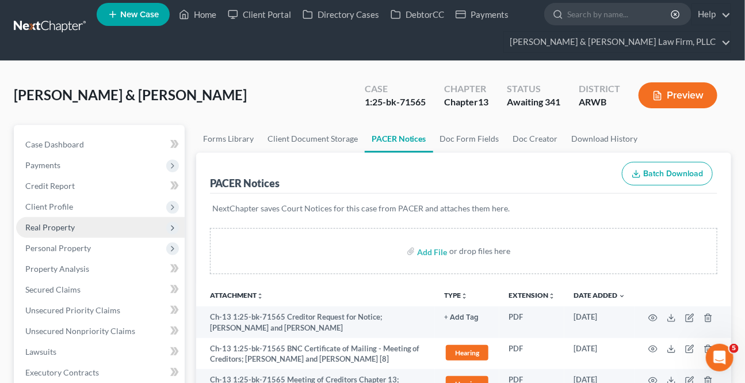
scroll to position [0, 0]
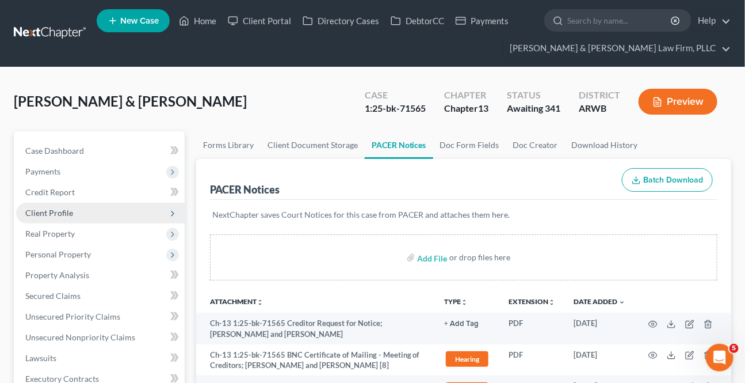
click at [63, 213] on span "Client Profile" at bounding box center [49, 213] width 48 height 10
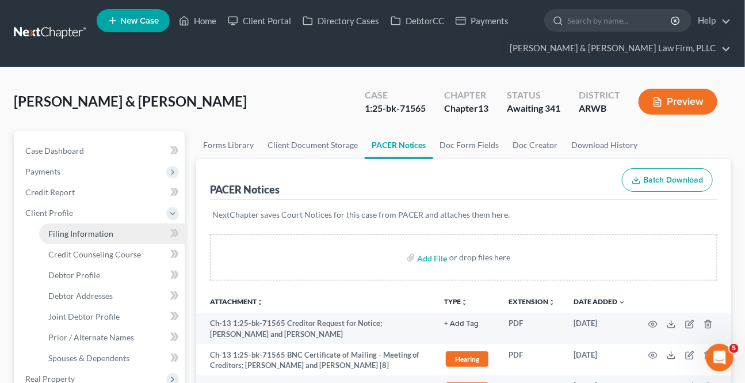
click at [109, 234] on span "Filing Information" at bounding box center [80, 234] width 65 height 10
select select "1"
select select "3"
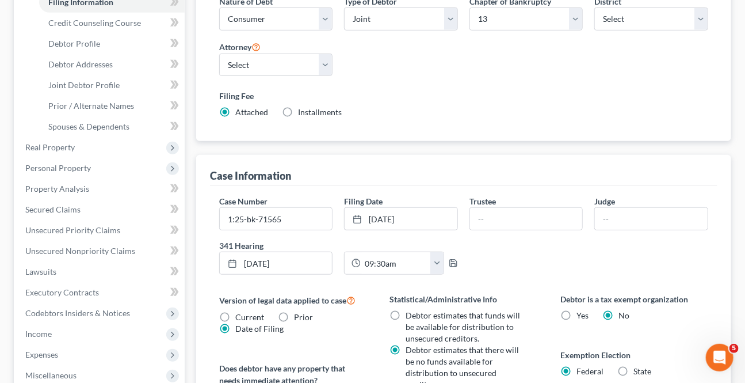
scroll to position [261, 0]
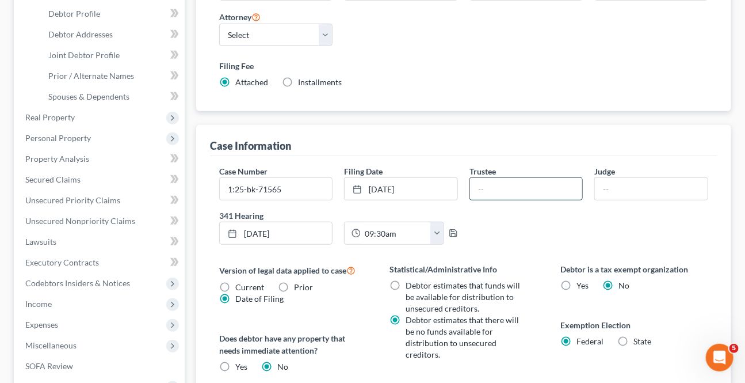
click at [524, 188] on input "text" at bounding box center [526, 189] width 113 height 22
type input "[PERSON_NAME]"
drag, startPoint x: 604, startPoint y: 192, endPoint x: 615, endPoint y: 197, distance: 11.3
click at [605, 192] on input "text" at bounding box center [651, 189] width 113 height 22
type input "[PERSON_NAME]"
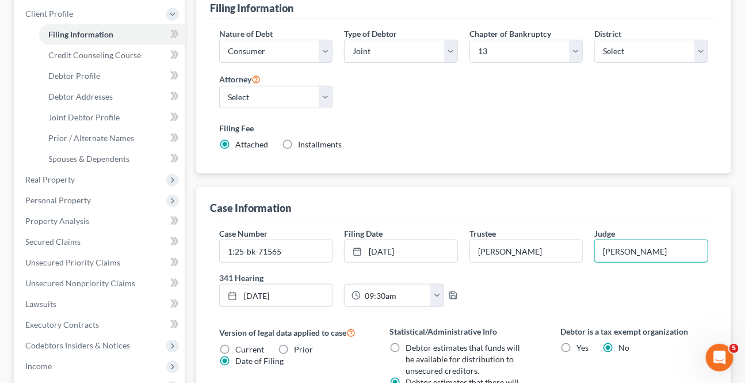
scroll to position [0, 0]
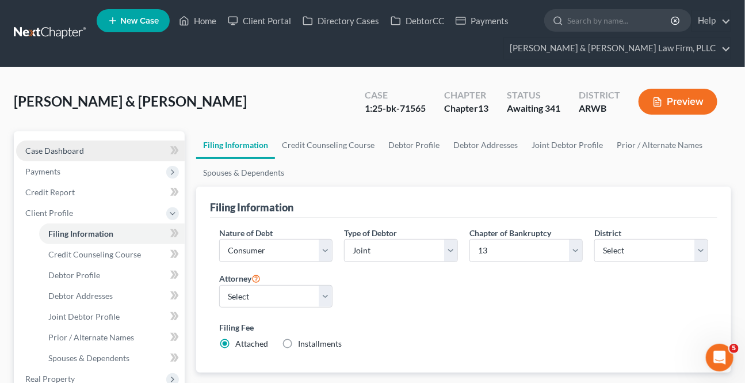
click at [60, 150] on span "Case Dashboard" at bounding box center [54, 151] width 59 height 10
select select "4"
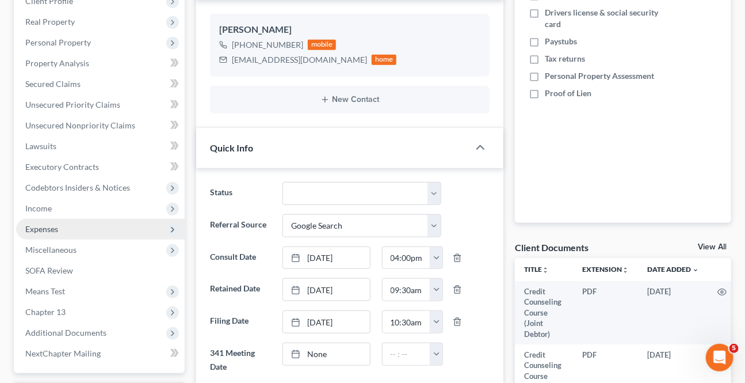
scroll to position [261, 0]
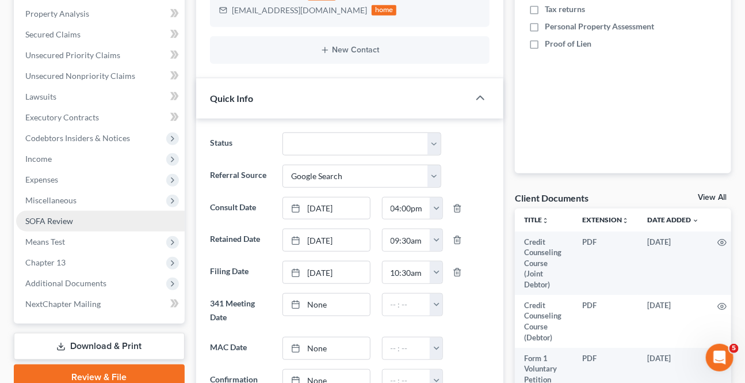
drag, startPoint x: 80, startPoint y: 277, endPoint x: 115, endPoint y: 225, distance: 63.1
click at [80, 278] on span "Additional Documents" at bounding box center [65, 283] width 81 height 10
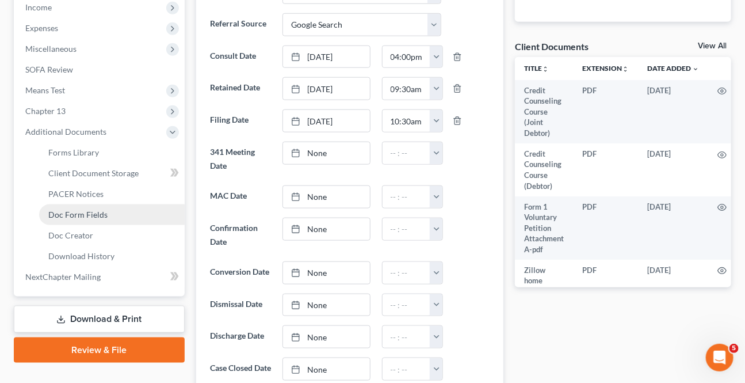
scroll to position [418, 0]
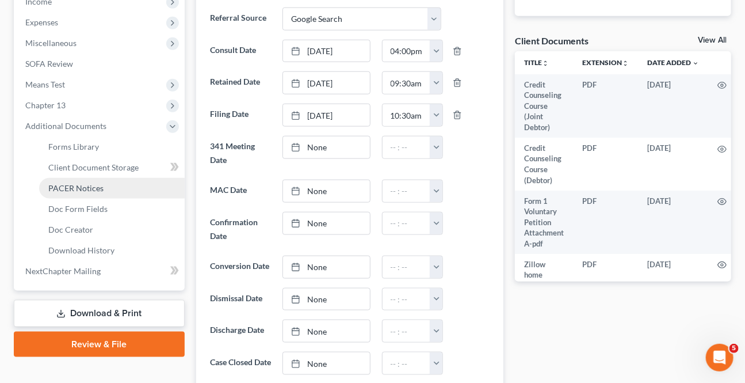
click at [77, 186] on span "PACER Notices" at bounding box center [75, 188] width 55 height 10
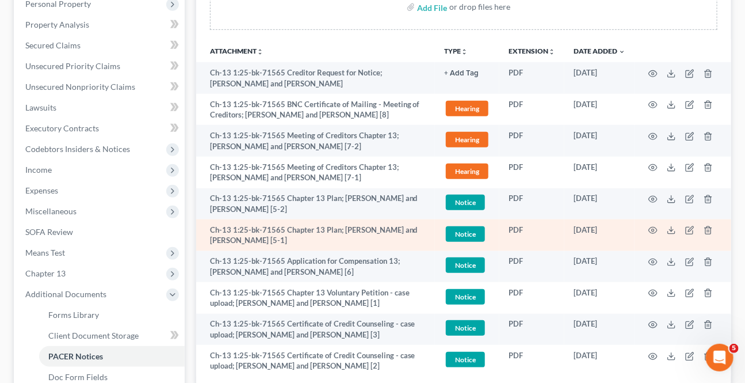
scroll to position [104, 0]
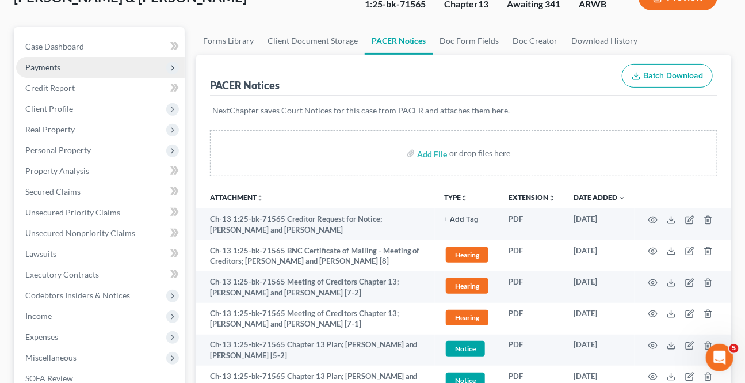
click at [58, 58] on span "Payments" at bounding box center [100, 67] width 169 height 21
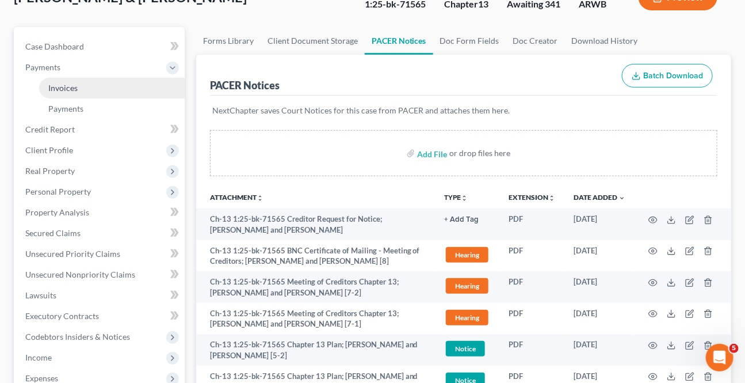
click at [90, 79] on link "Invoices" at bounding box center [112, 88] width 146 height 21
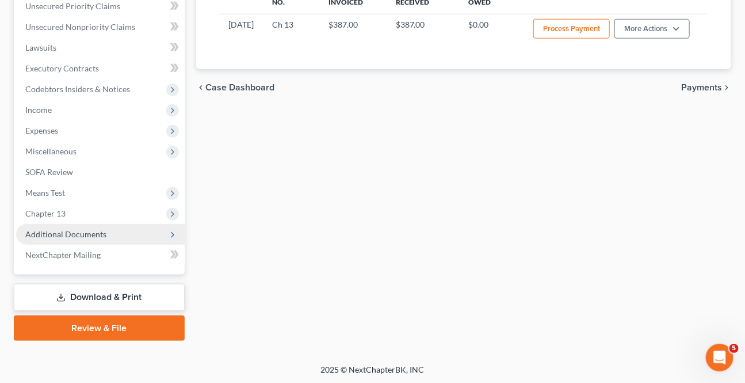
click at [69, 234] on span "Additional Documents" at bounding box center [65, 234] width 81 height 10
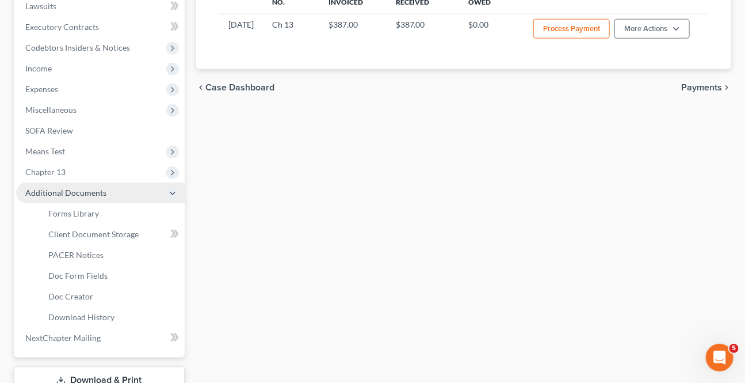
scroll to position [311, 0]
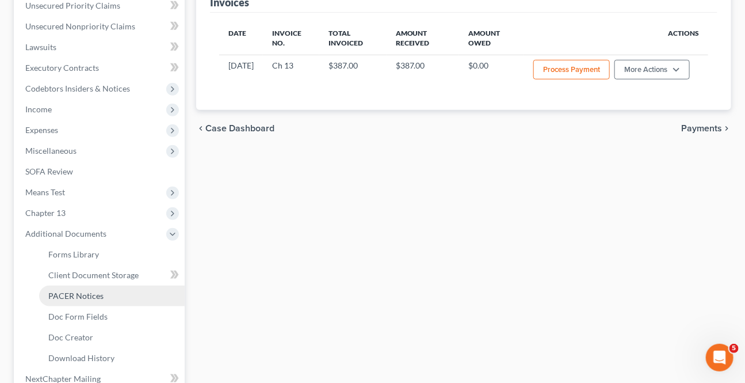
click at [85, 294] on span "PACER Notices" at bounding box center [75, 296] width 55 height 10
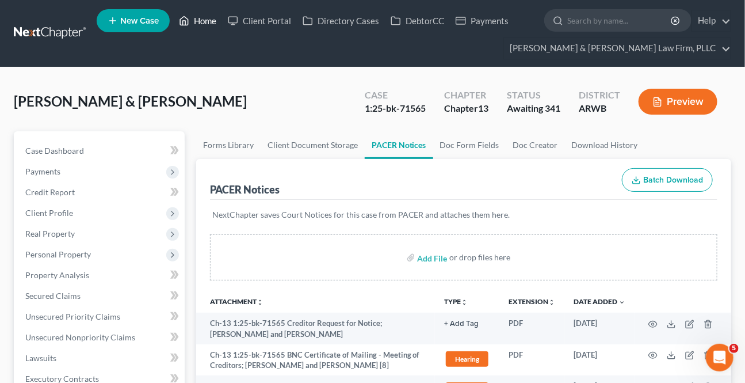
click at [195, 21] on link "Home" at bounding box center [197, 20] width 49 height 21
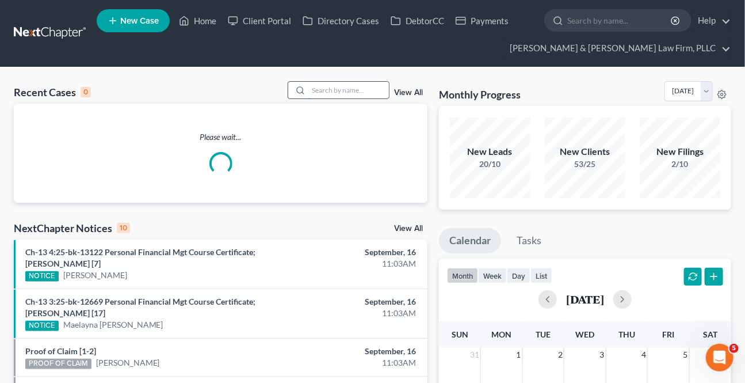
click at [367, 89] on input "search" at bounding box center [349, 90] width 81 height 17
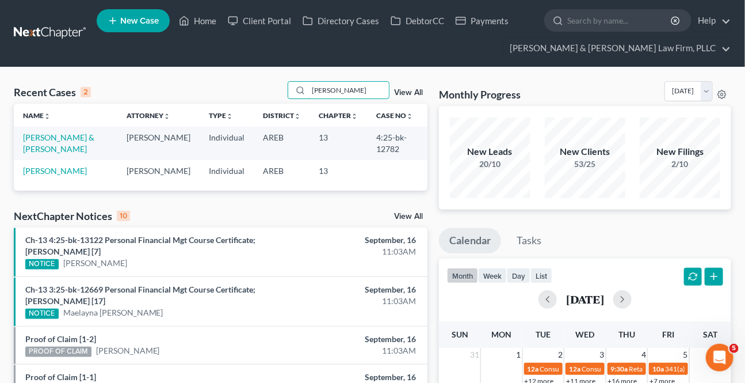
type input "[PERSON_NAME]"
click at [62, 131] on td "[PERSON_NAME] & [PERSON_NAME]" at bounding box center [66, 143] width 104 height 33
click at [54, 140] on link "[PERSON_NAME] & [PERSON_NAME]" at bounding box center [58, 142] width 71 height 21
select select "2"
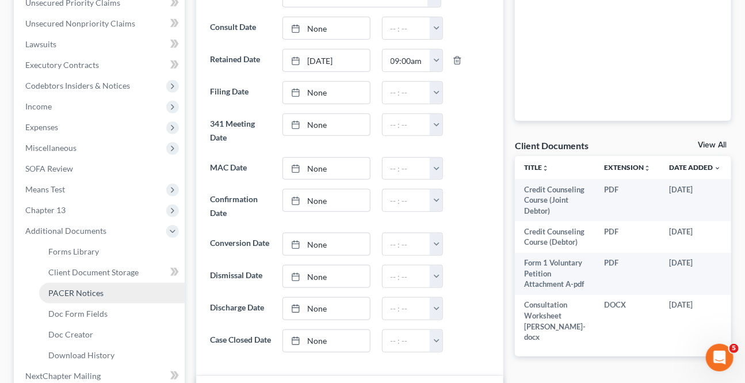
click at [78, 286] on link "PACER Notices" at bounding box center [112, 293] width 146 height 21
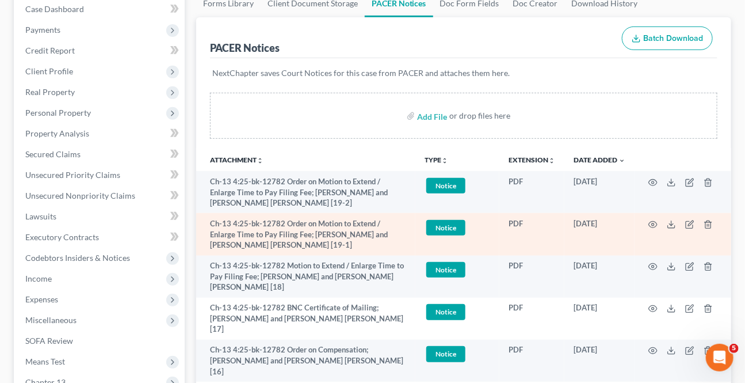
scroll to position [157, 0]
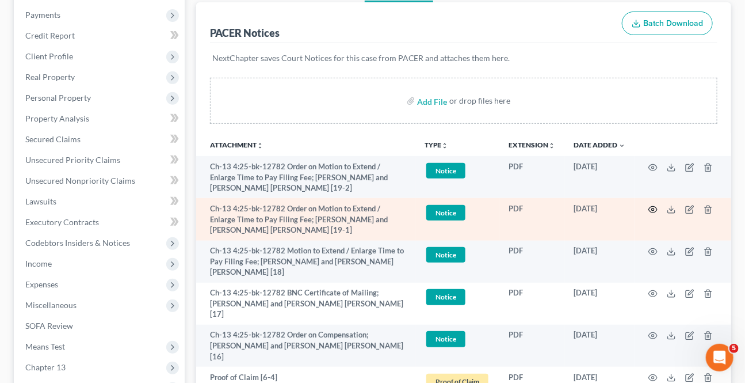
click at [649, 209] on icon "button" at bounding box center [653, 209] width 9 height 9
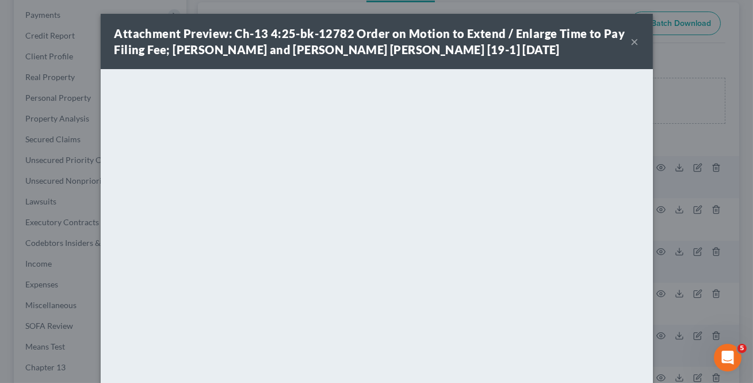
click at [631, 36] on button "×" at bounding box center [635, 42] width 8 height 14
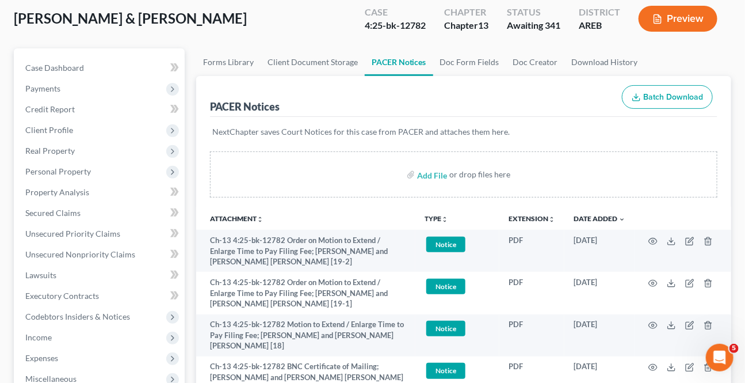
scroll to position [0, 0]
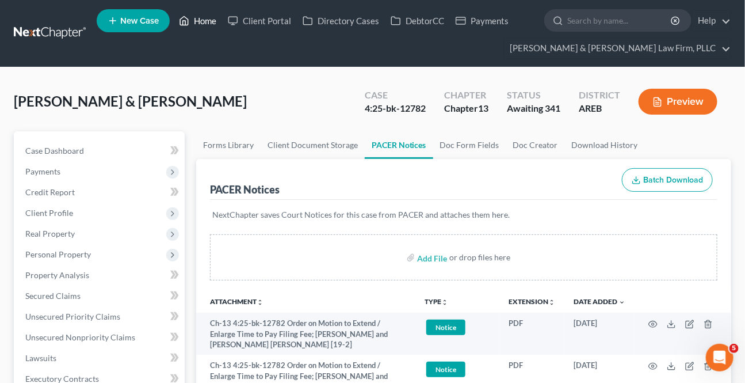
drag, startPoint x: 200, startPoint y: 20, endPoint x: 345, endPoint y: 102, distance: 167.6
click at [200, 20] on link "Home" at bounding box center [197, 20] width 49 height 21
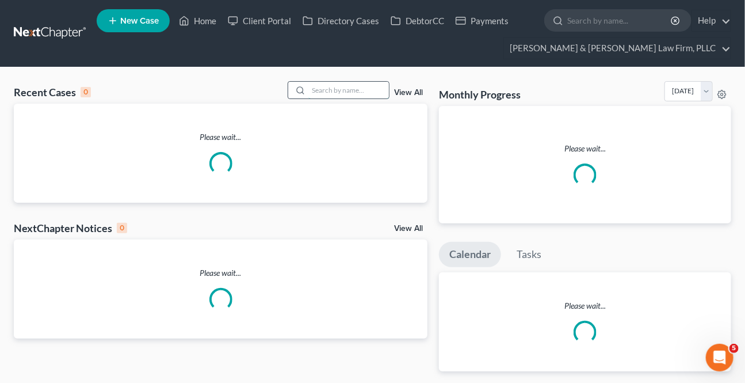
click at [356, 87] on input "search" at bounding box center [349, 90] width 81 height 17
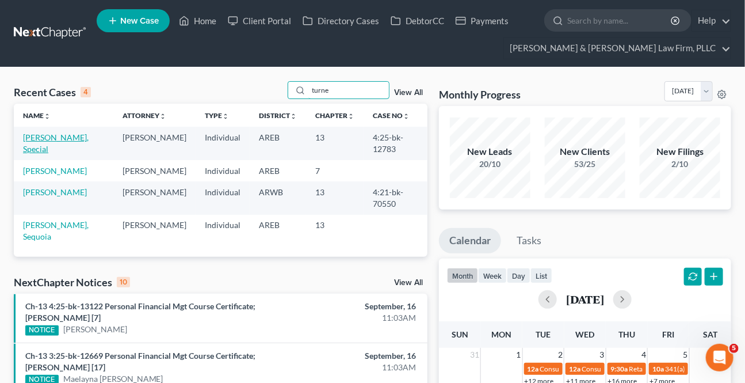
type input "turne"
click at [61, 136] on link "[PERSON_NAME], Special" at bounding box center [56, 142] width 66 height 21
select select "0"
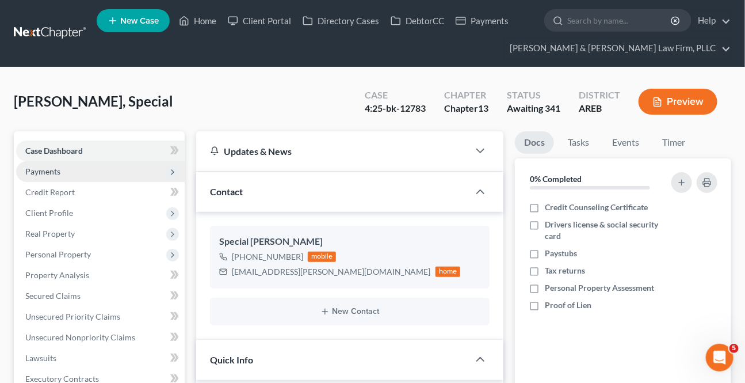
click at [50, 172] on span "Payments" at bounding box center [42, 171] width 35 height 10
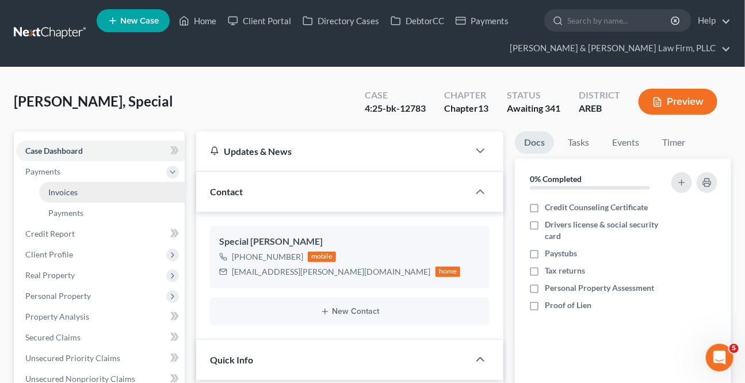
click at [56, 190] on span "Invoices" at bounding box center [62, 192] width 29 height 10
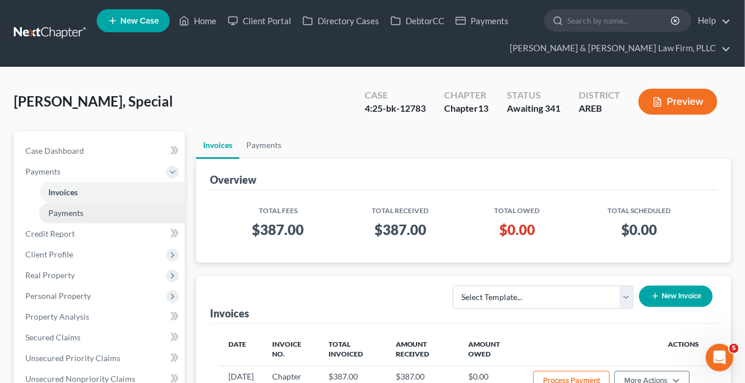
click at [83, 207] on link "Payments" at bounding box center [112, 213] width 146 height 21
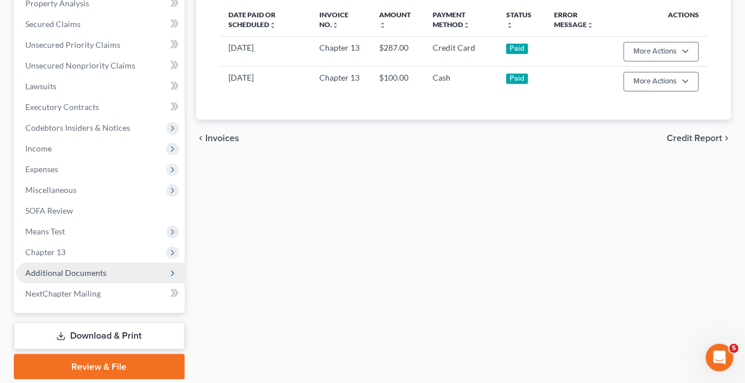
scroll to position [314, 0]
